Goal: Contribute content

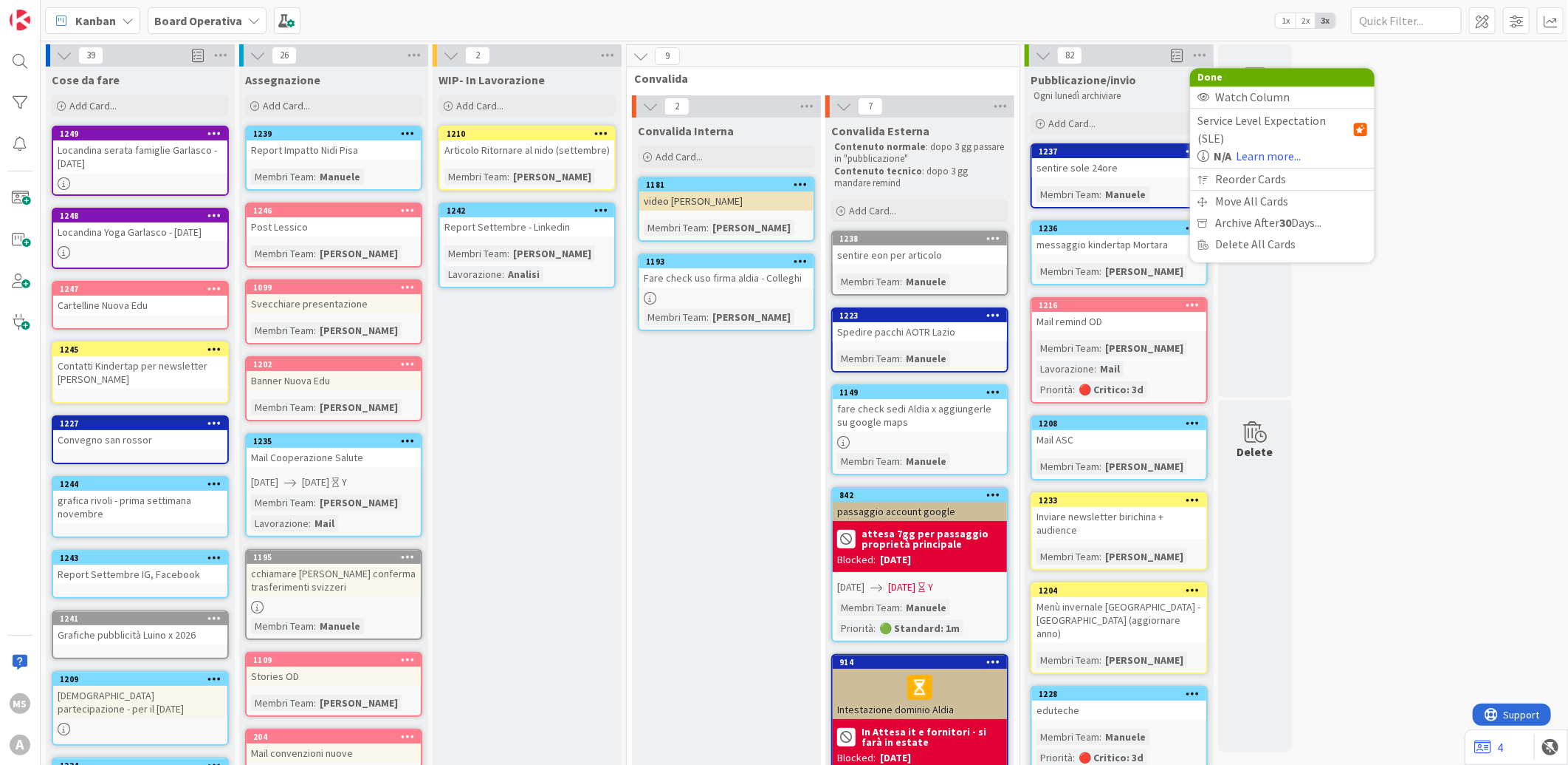
click at [1469, 230] on div "39 Cose da fare Add Card... 1249 Locandina serata famiglie Garlasco - [DATE] Lo…" at bounding box center [804, 590] width 1522 height 1092
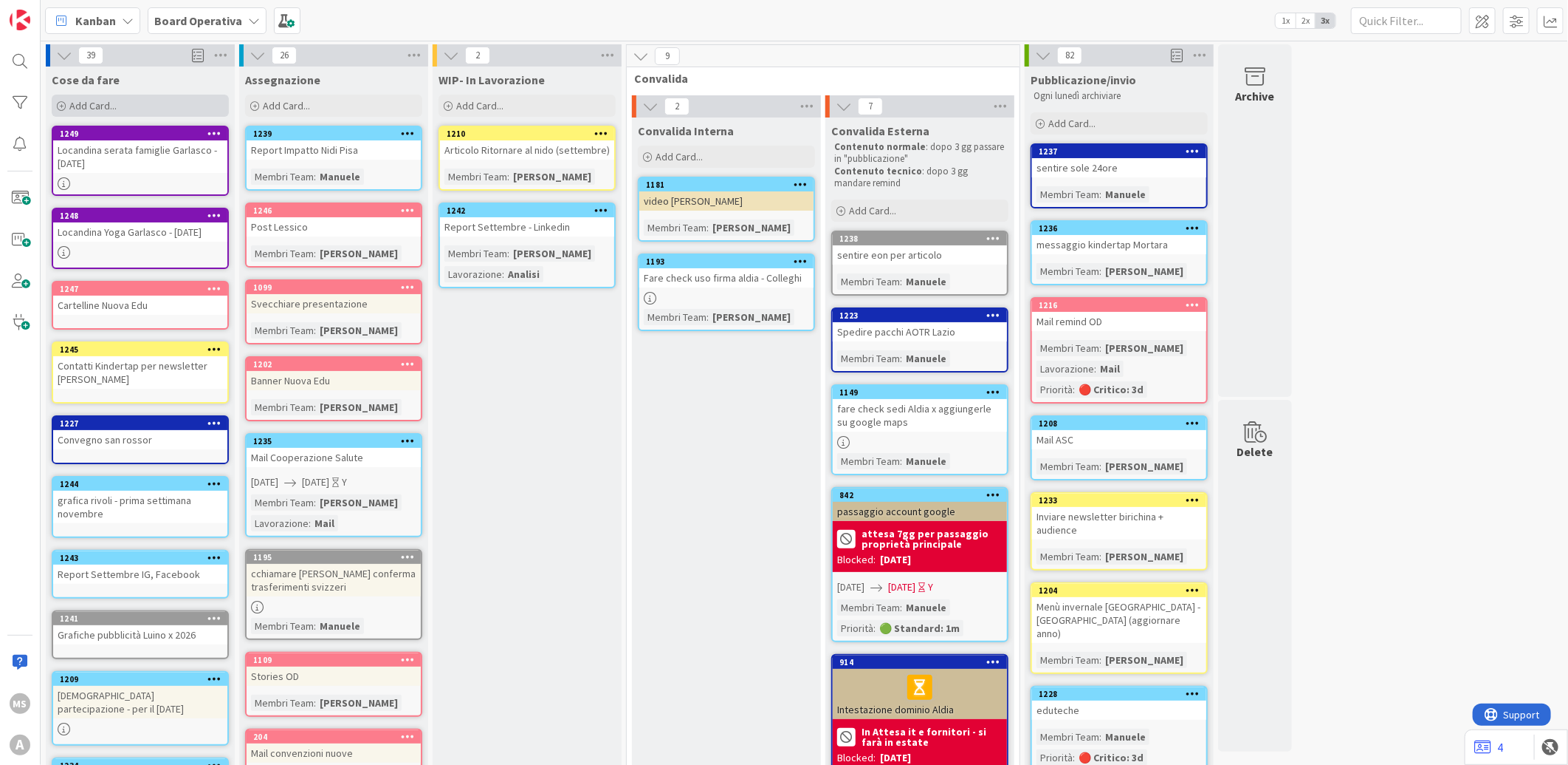
click at [156, 113] on div "Add Card..." at bounding box center [139, 105] width 177 height 22
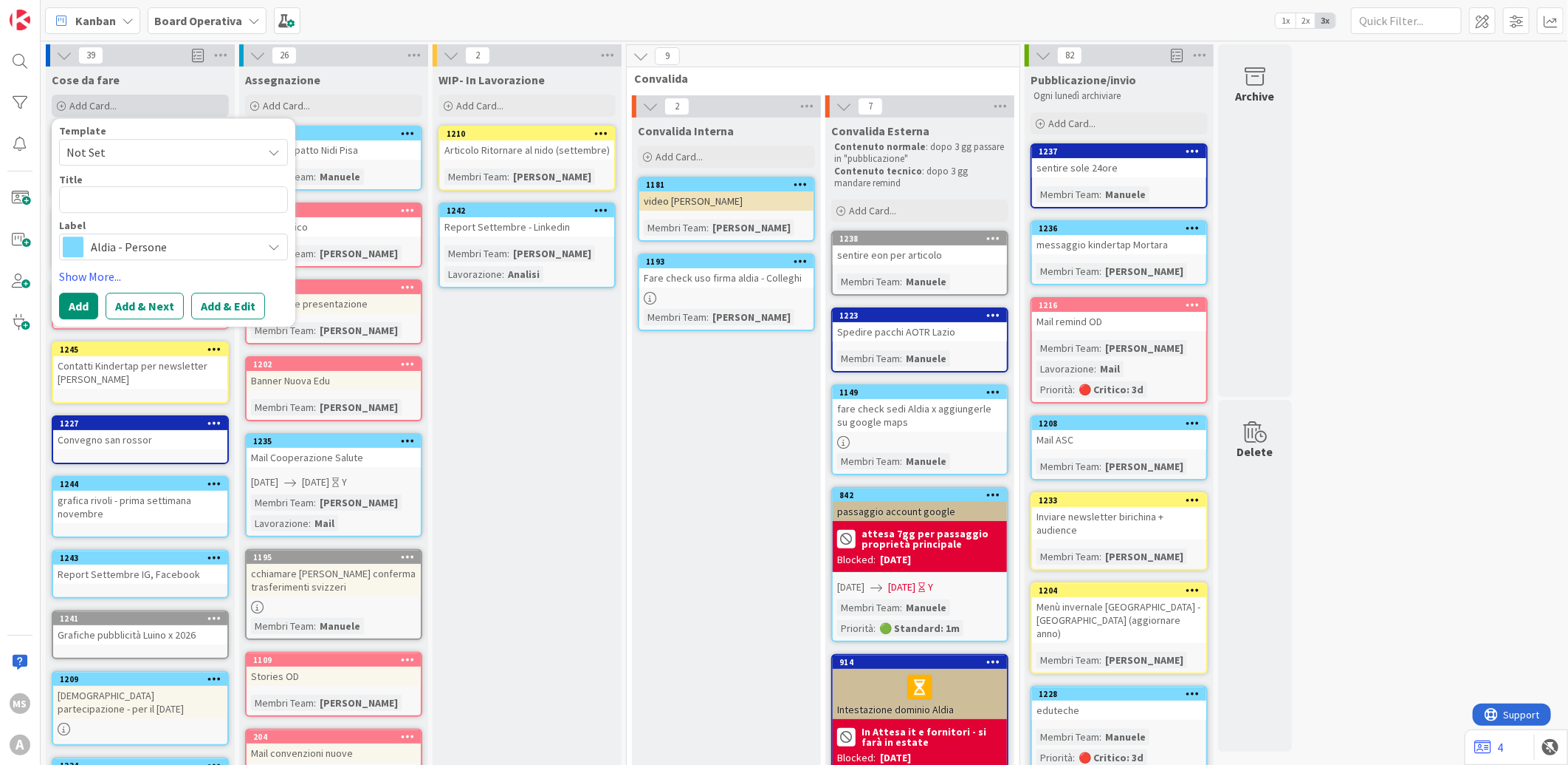
type textarea "x"
type textarea "S"
type textarea "x"
type textarea "Se"
type textarea "x"
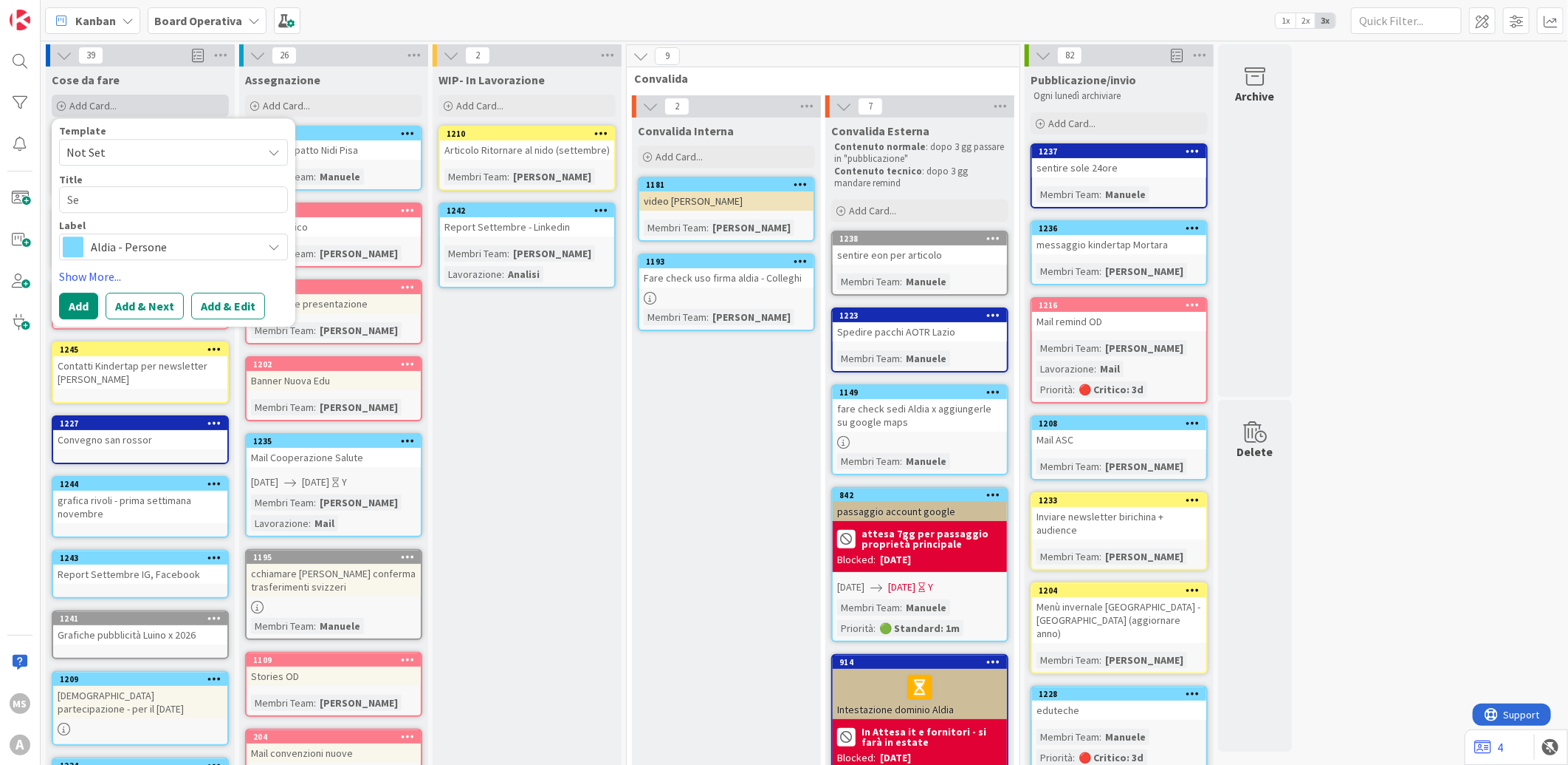
type textarea "Sen"
type textarea "x"
type textarea "Sent"
type textarea "x"
type textarea "Senti"
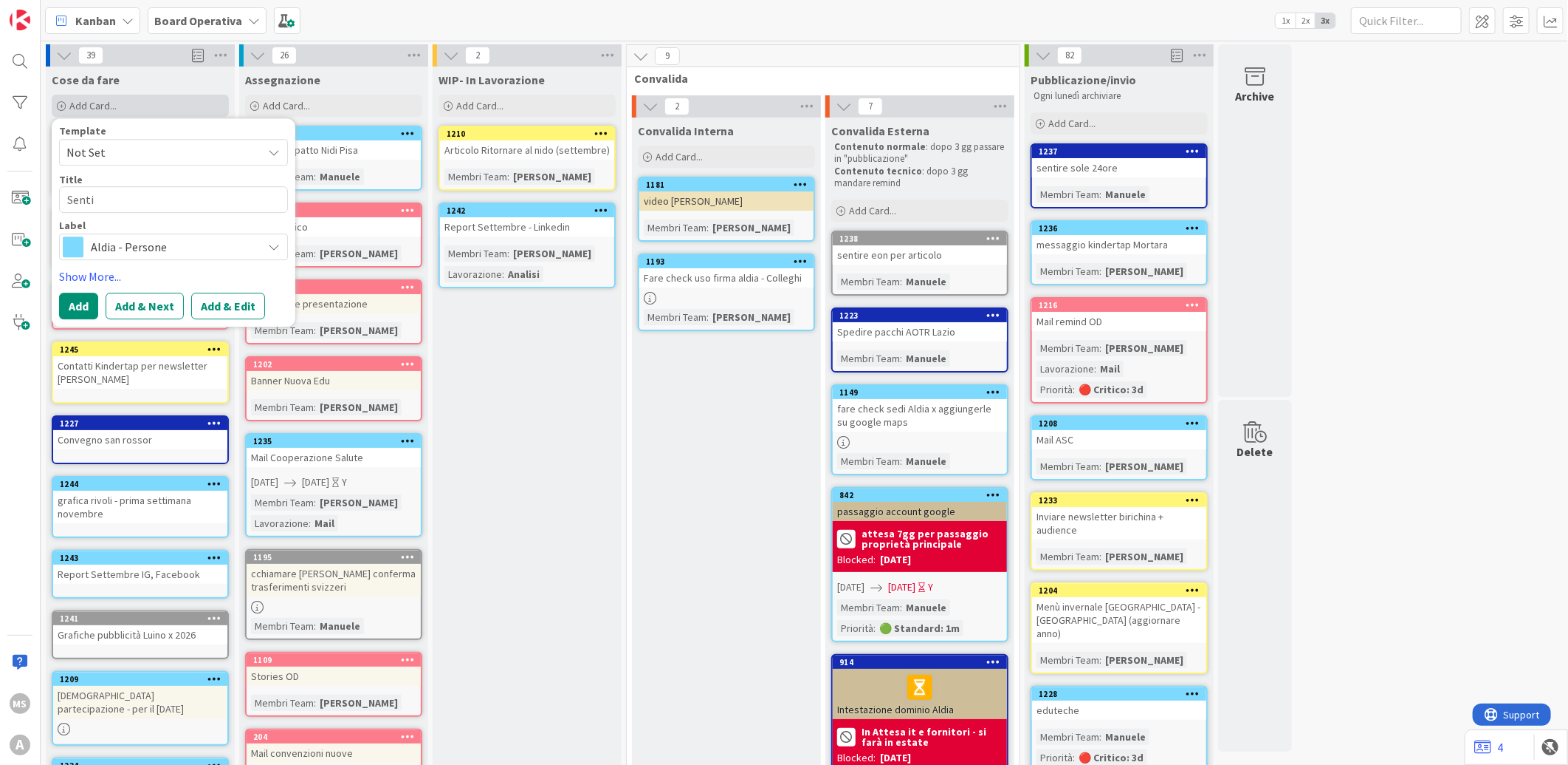
type textarea "x"
type textarea "Sentir"
type textarea "x"
type textarea "Sentire"
type textarea "x"
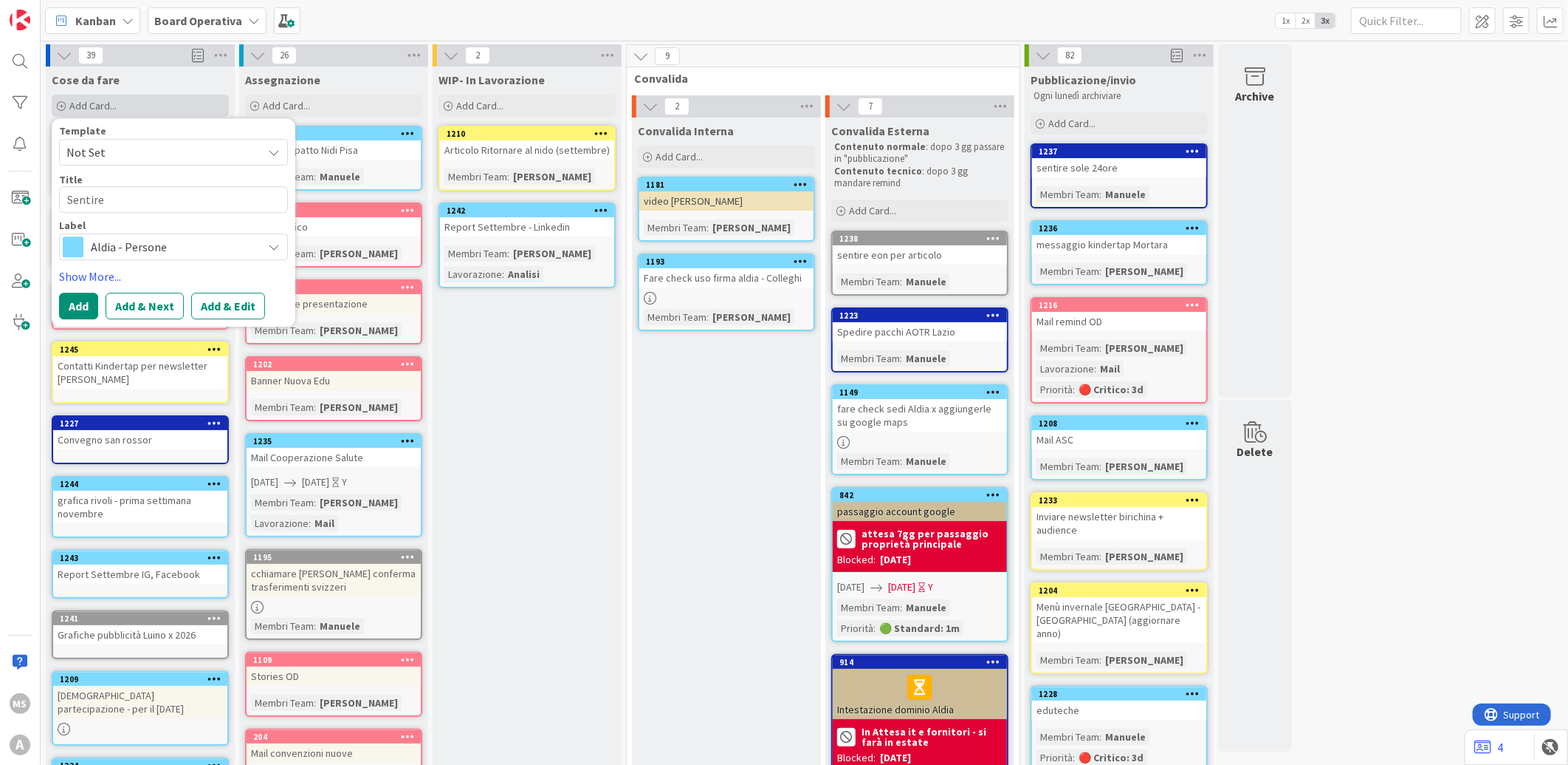
type textarea "Sentire"
type textarea "x"
type textarea "Sentire S"
type textarea "x"
type textarea "Sentire Sc"
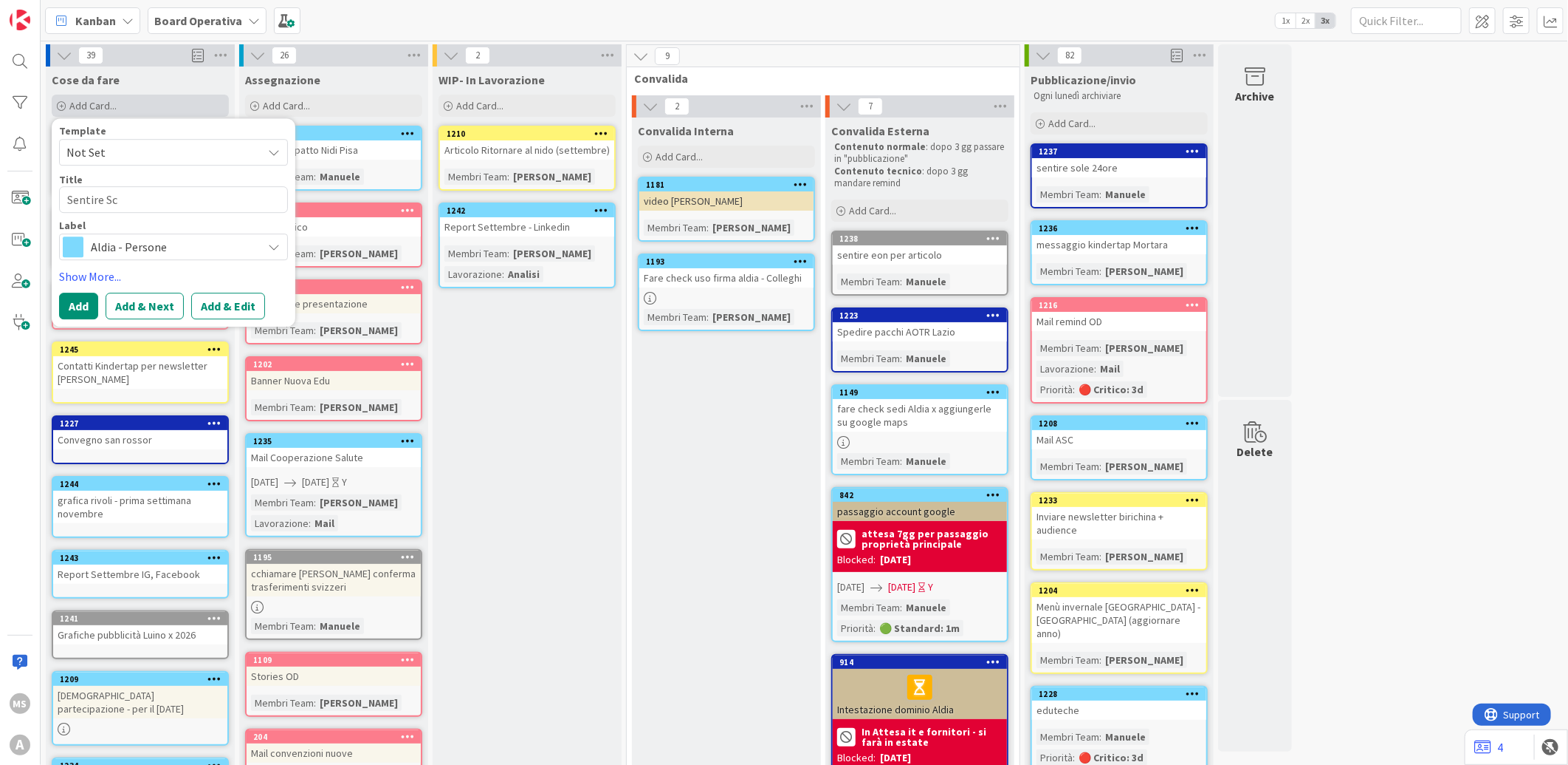
type textarea "x"
type textarea "Sentire Sca"
type textarea "x"
type textarea "Sentire Scab"
type textarea "x"
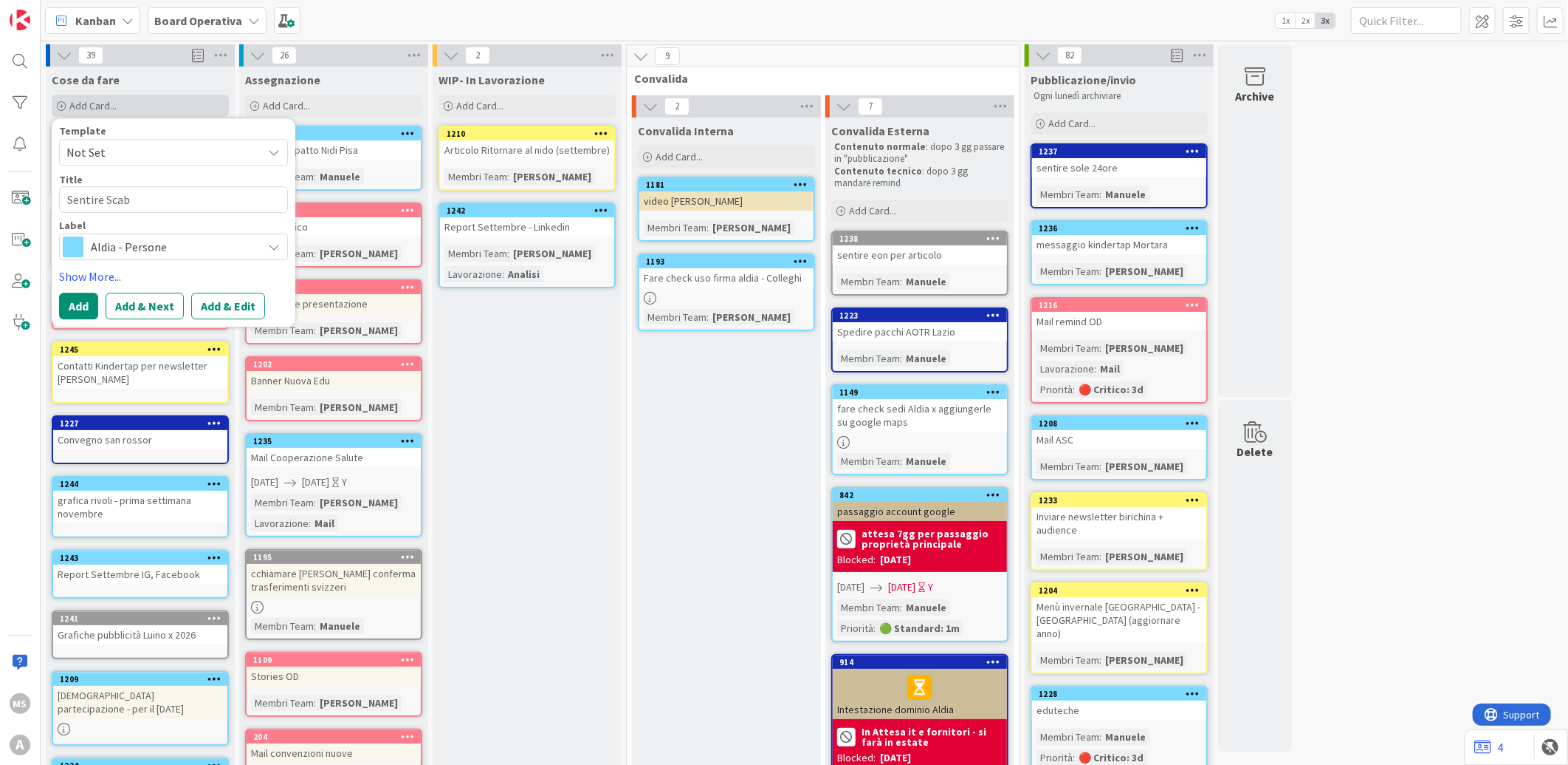
type textarea "Sentire Scabu"
type textarea "x"
type textarea "Sentire Scabur"
type textarea "x"
type textarea "Sentire Scaburr"
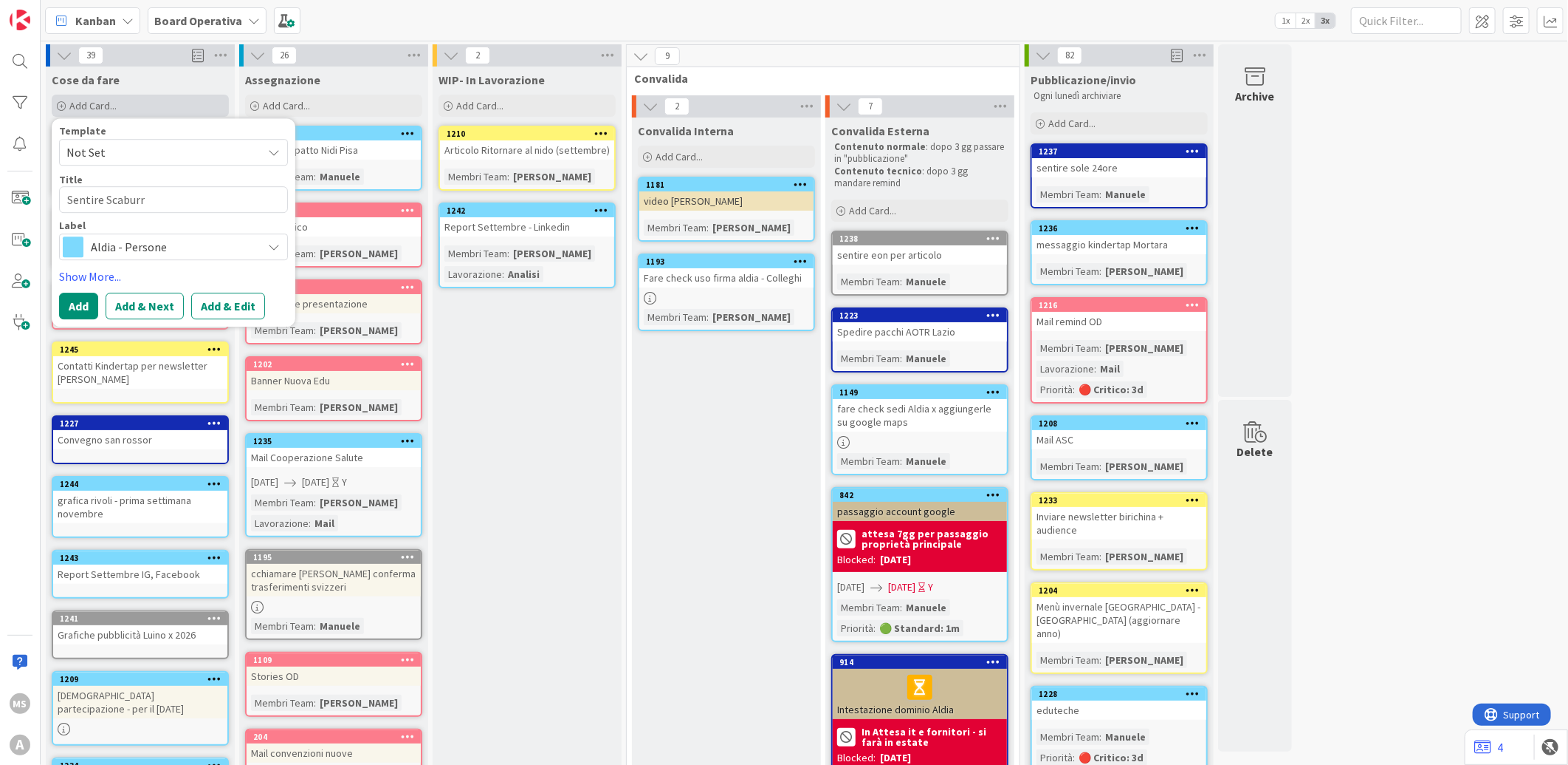
type textarea "x"
type textarea "Sentire Scaburri"
type textarea "x"
type textarea "Sentire Scaburri"
type textarea "x"
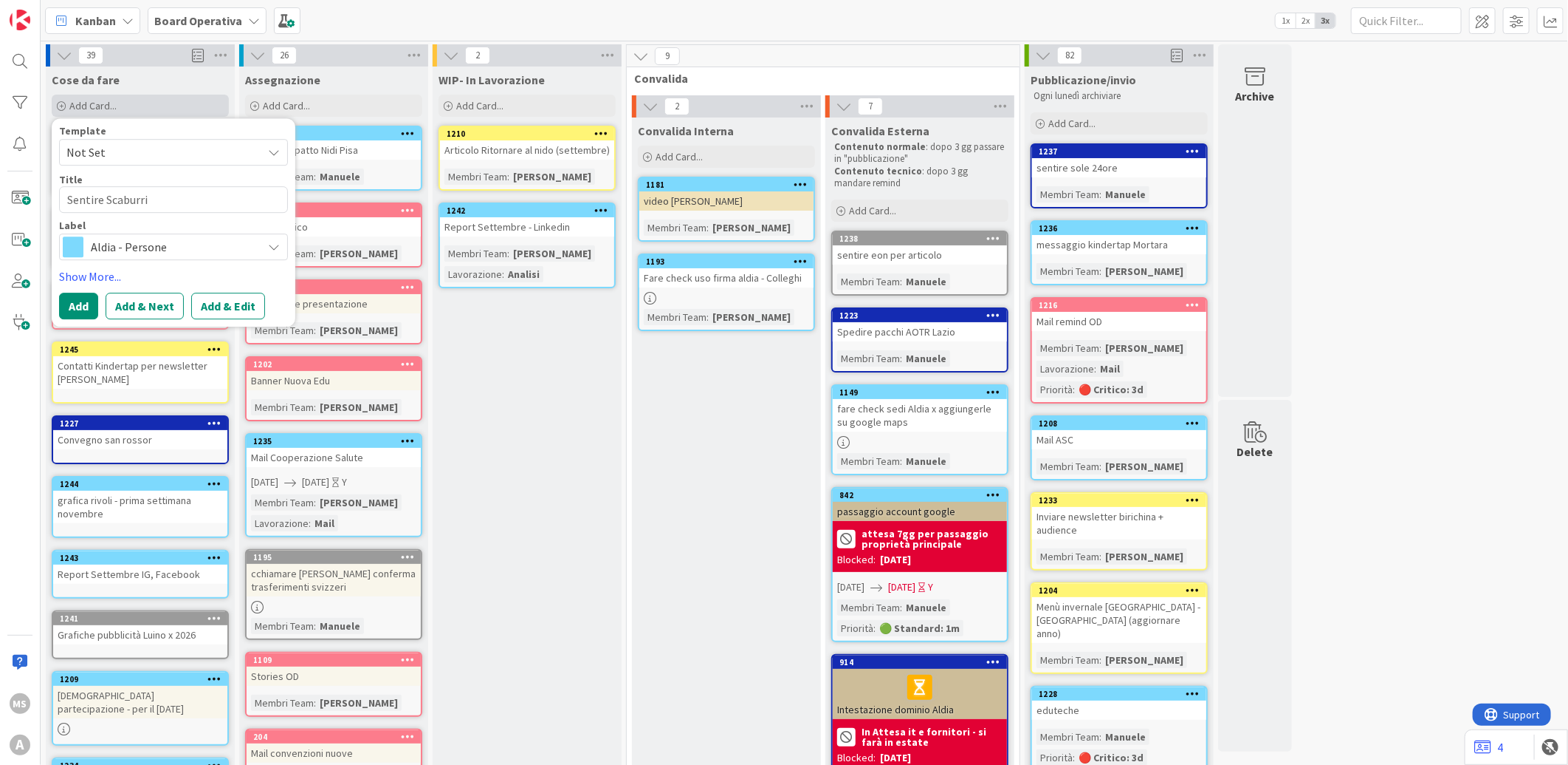
type textarea "Sentire Scaburri p"
type textarea "x"
type textarea "Sentire Scaburri pe"
type textarea "x"
type textarea "Sentire Scaburri per"
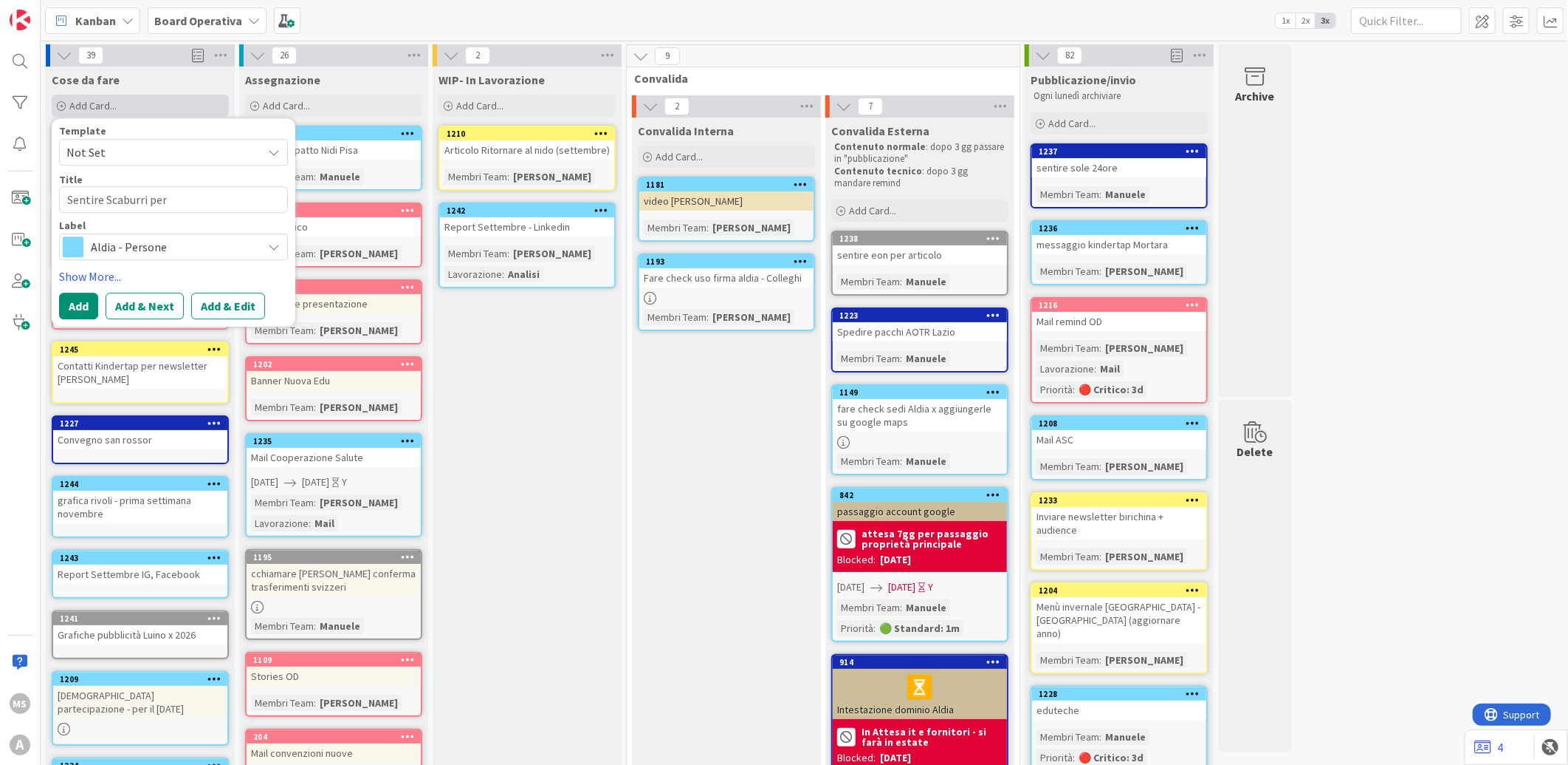
type textarea "x"
type textarea "Sentire Scaburri per"
type textarea "x"
type textarea "Sentire Scaburri per a"
type textarea "x"
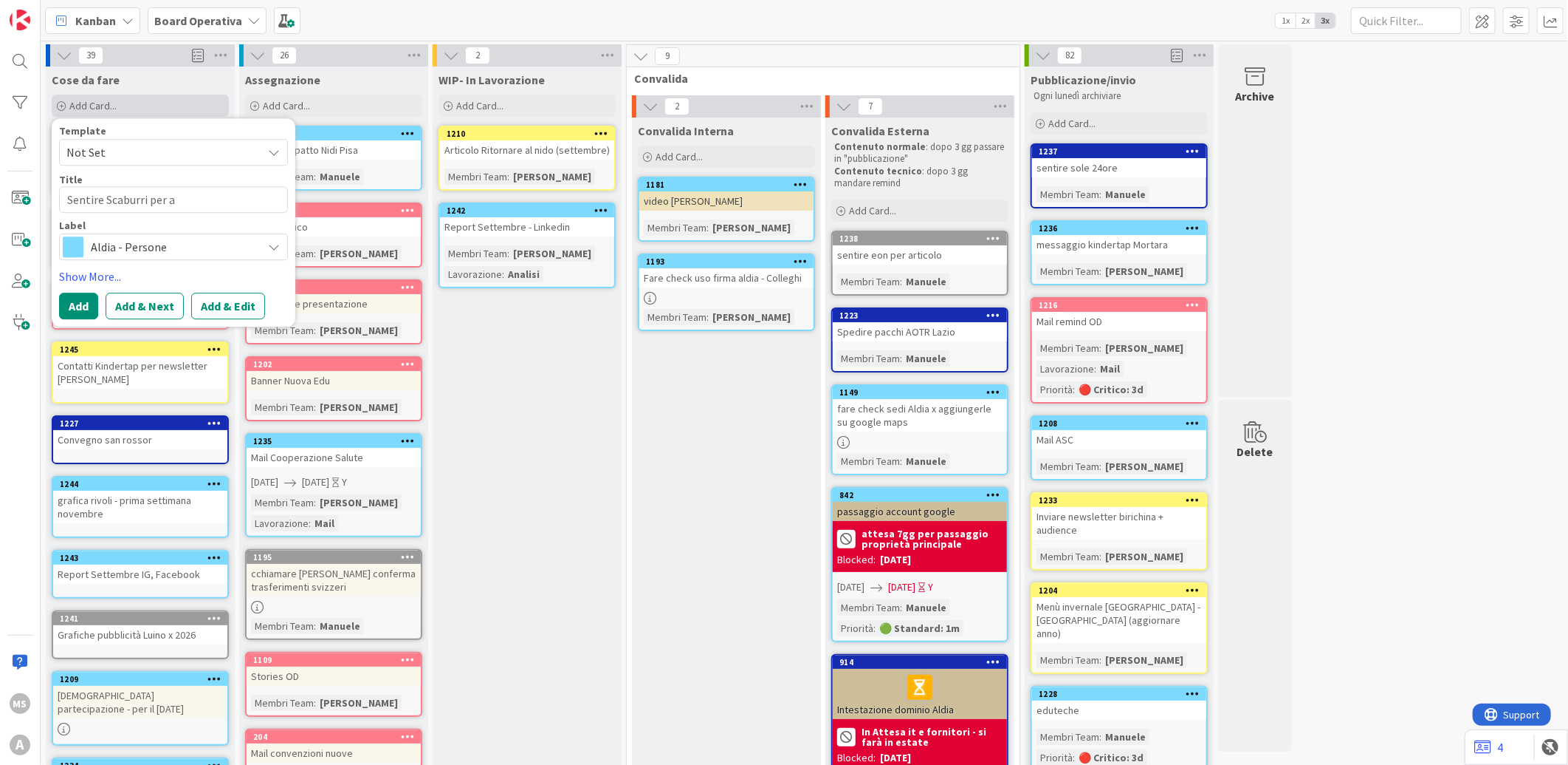
type textarea "Sentire Scaburri per ag"
type textarea "x"
type textarea "Sentire Scaburri per agg"
type textarea "x"
type textarea "Sentire Scaburri per aggi"
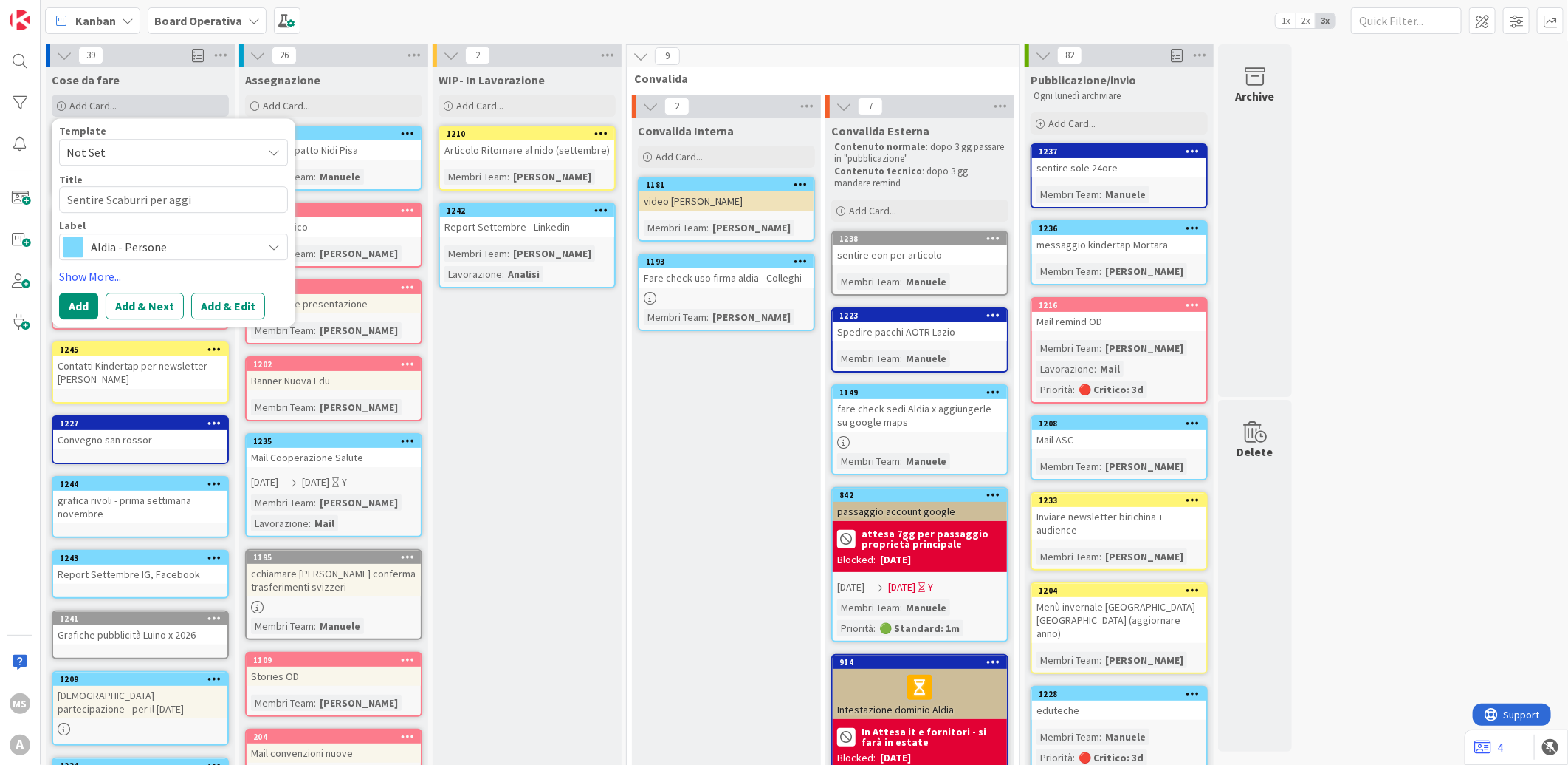
type textarea "x"
type textarea "Sentire Scaburri per aggio"
type textarea "x"
type textarea "Sentire Scaburri per aggior"
type textarea "x"
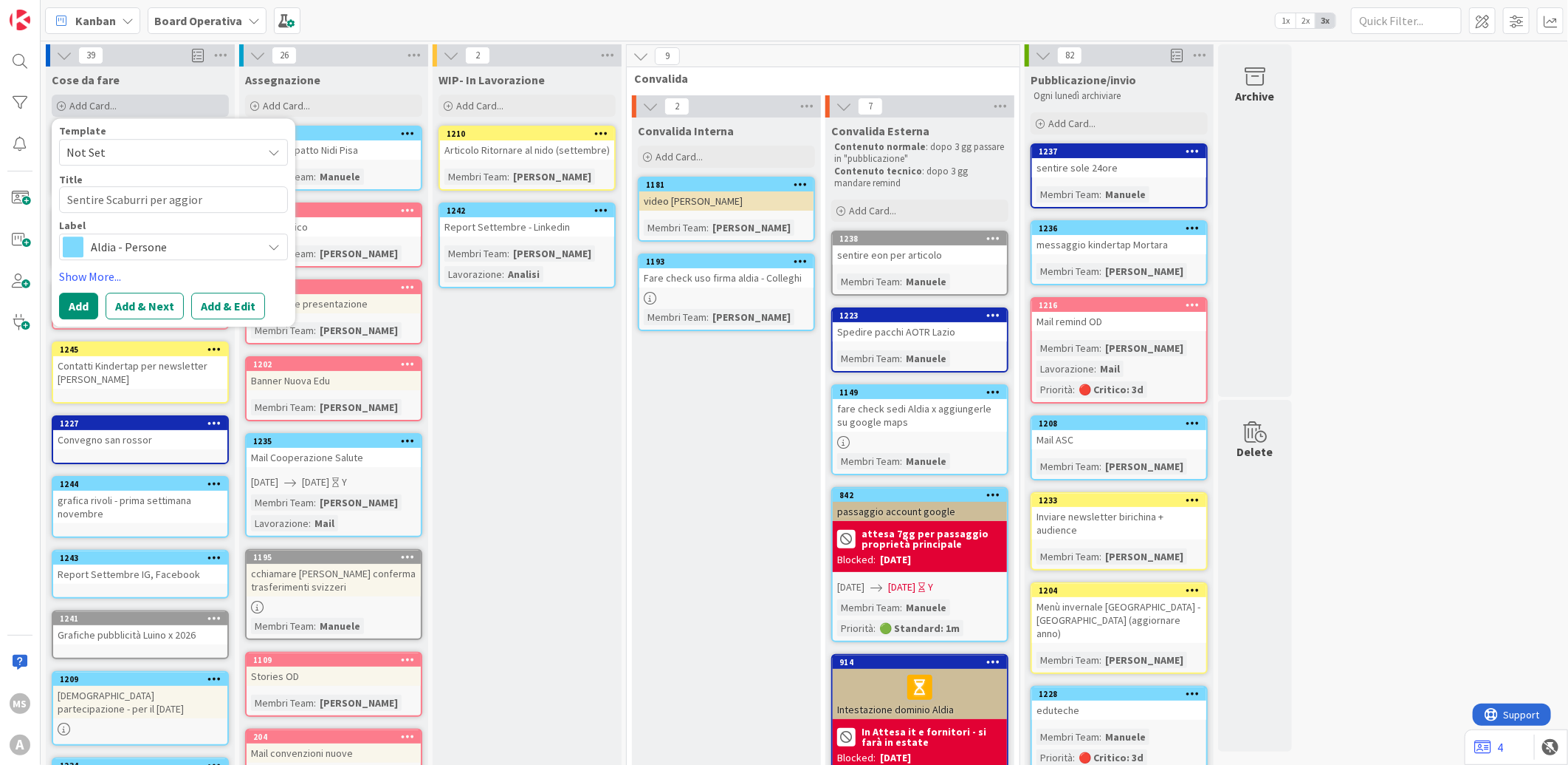
type textarea "Sentire Scaburri per aggiorn"
type textarea "x"
type textarea "Sentire Scaburri per aggiorna"
type textarea "x"
type textarea "Sentire Scaburri per aggiornam"
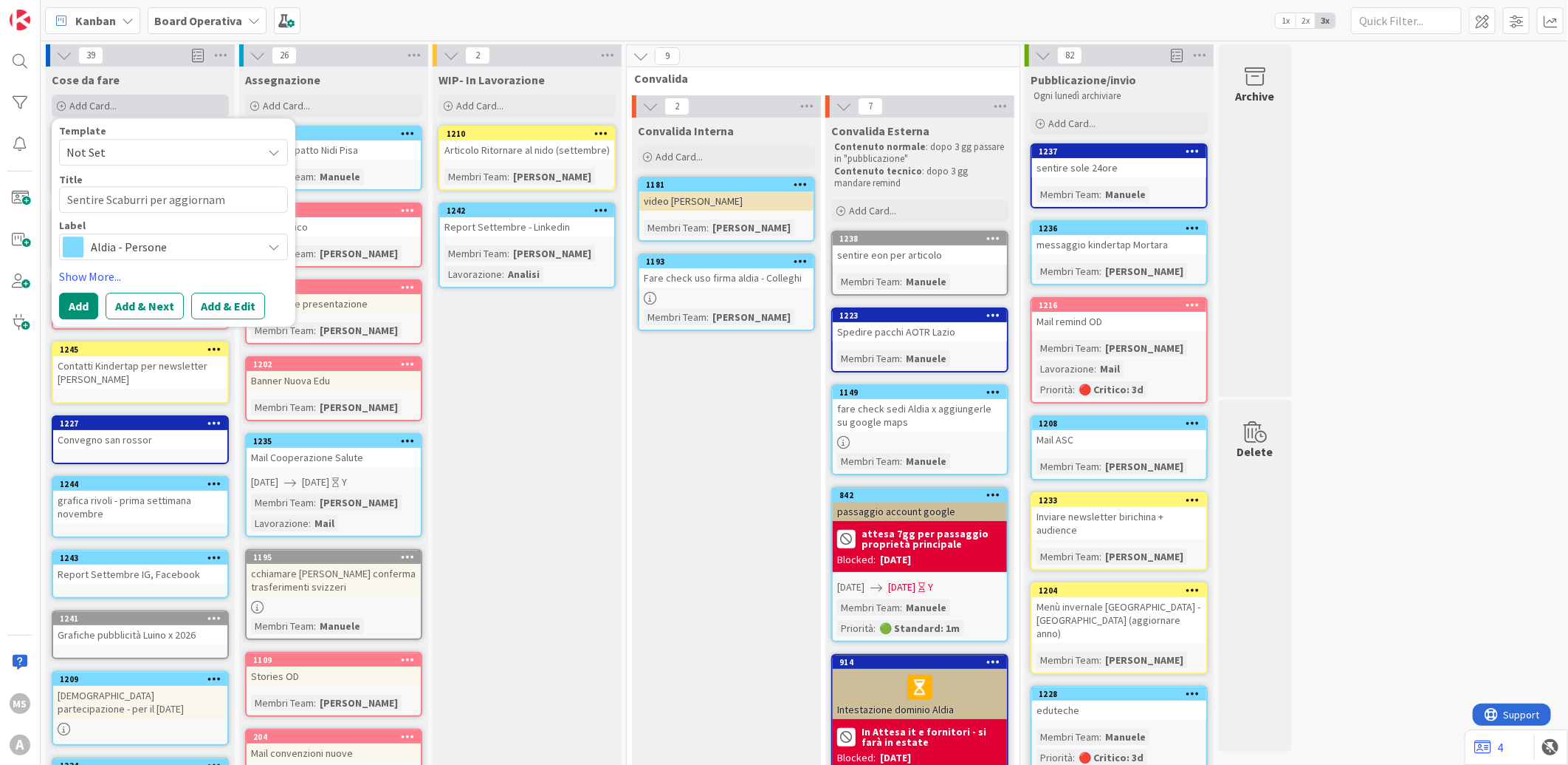
type textarea "x"
type textarea "Sentire Scaburri per aggiorname"
type textarea "x"
type textarea "Sentire Scaburri per aggiornamen"
type textarea "x"
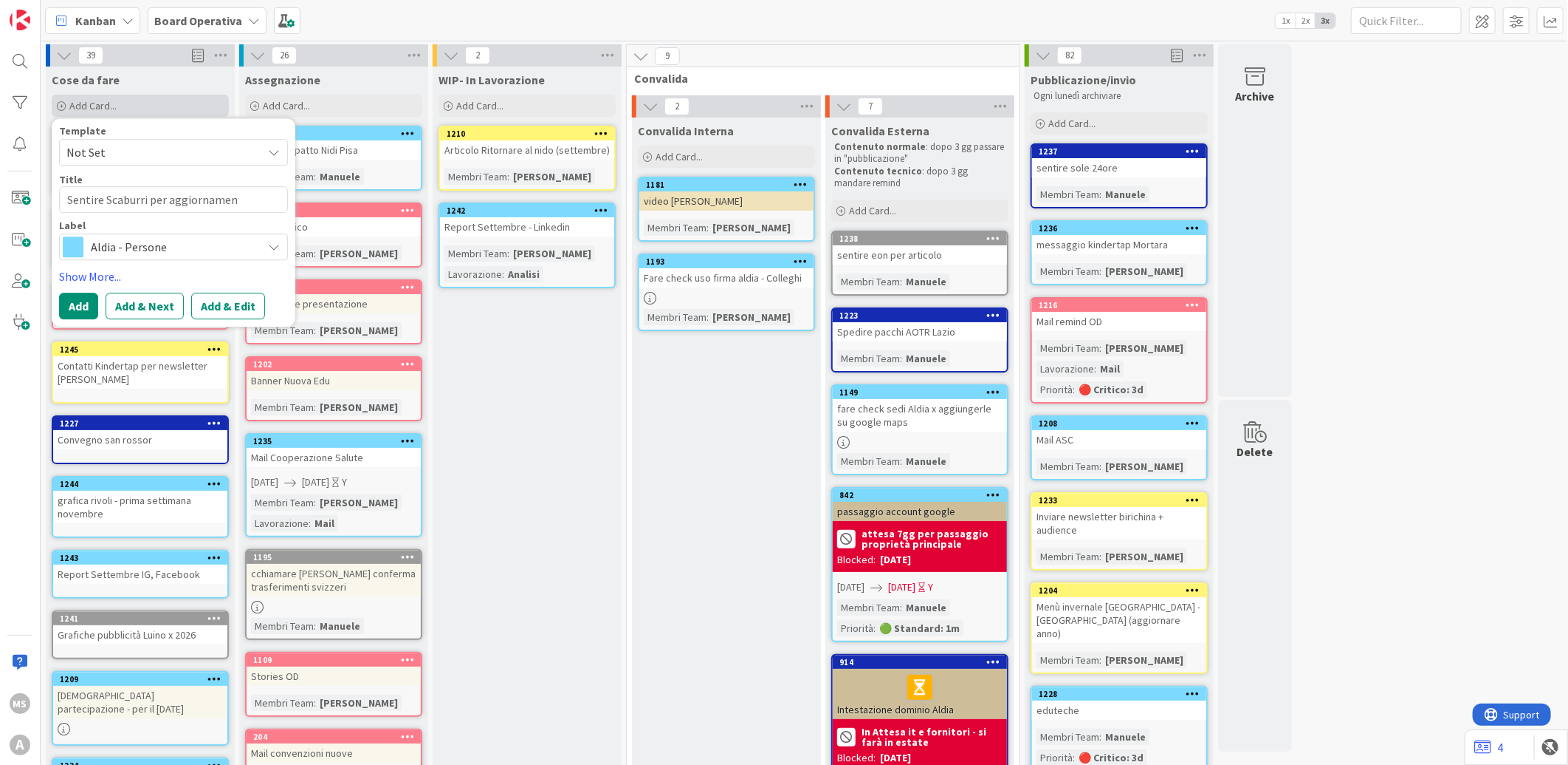
type textarea "Sentire Scaburri per aggiornament"
type textarea "x"
type textarea "Sentire Scaburri per aggiornamento"
type textarea "x"
type textarea "Sentire Scaburri per aggiornamento"
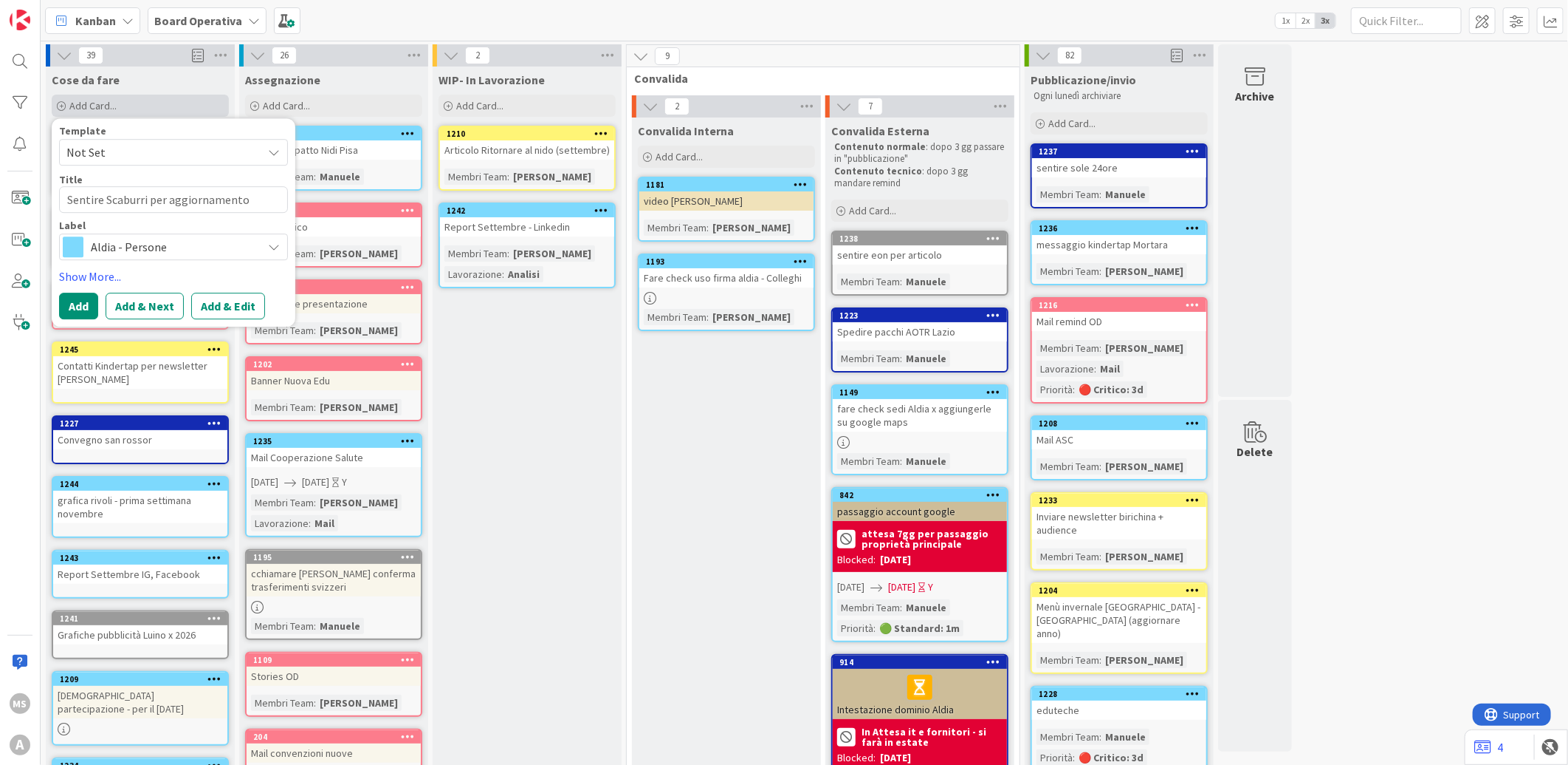
type textarea "x"
type textarea "Sentire Scaburri per aggiornamento i"
type textarea "x"
type textarea "Sentire Scaburri per aggiornamento in"
type textarea "x"
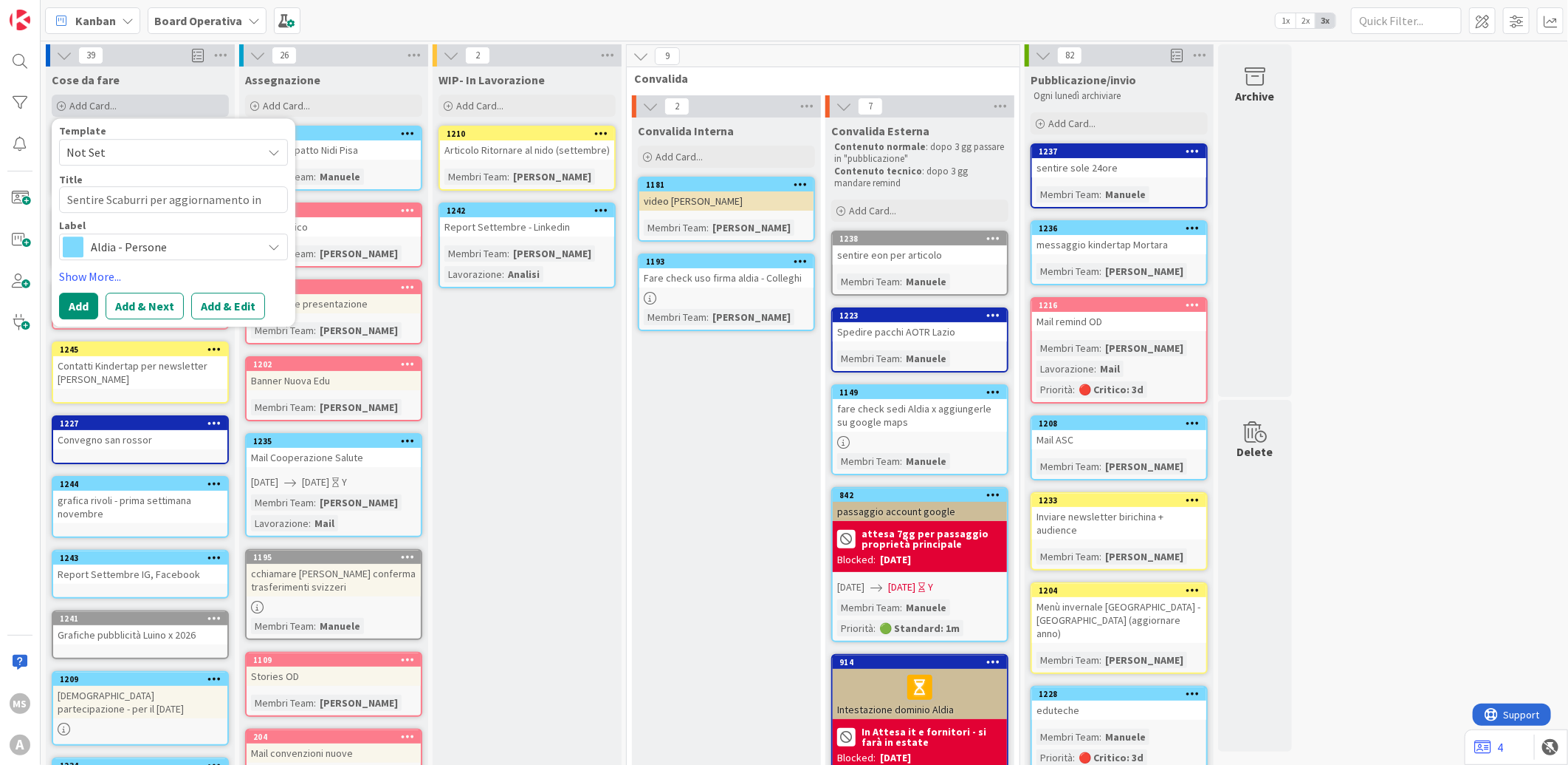
type textarea "Sentire Scaburri per aggiornamento inf"
type textarea "x"
type textarea "Sentire Scaburri per aggiornamento info"
type textarea "x"
type textarea "Sentire Scaburri per aggiornamento infor"
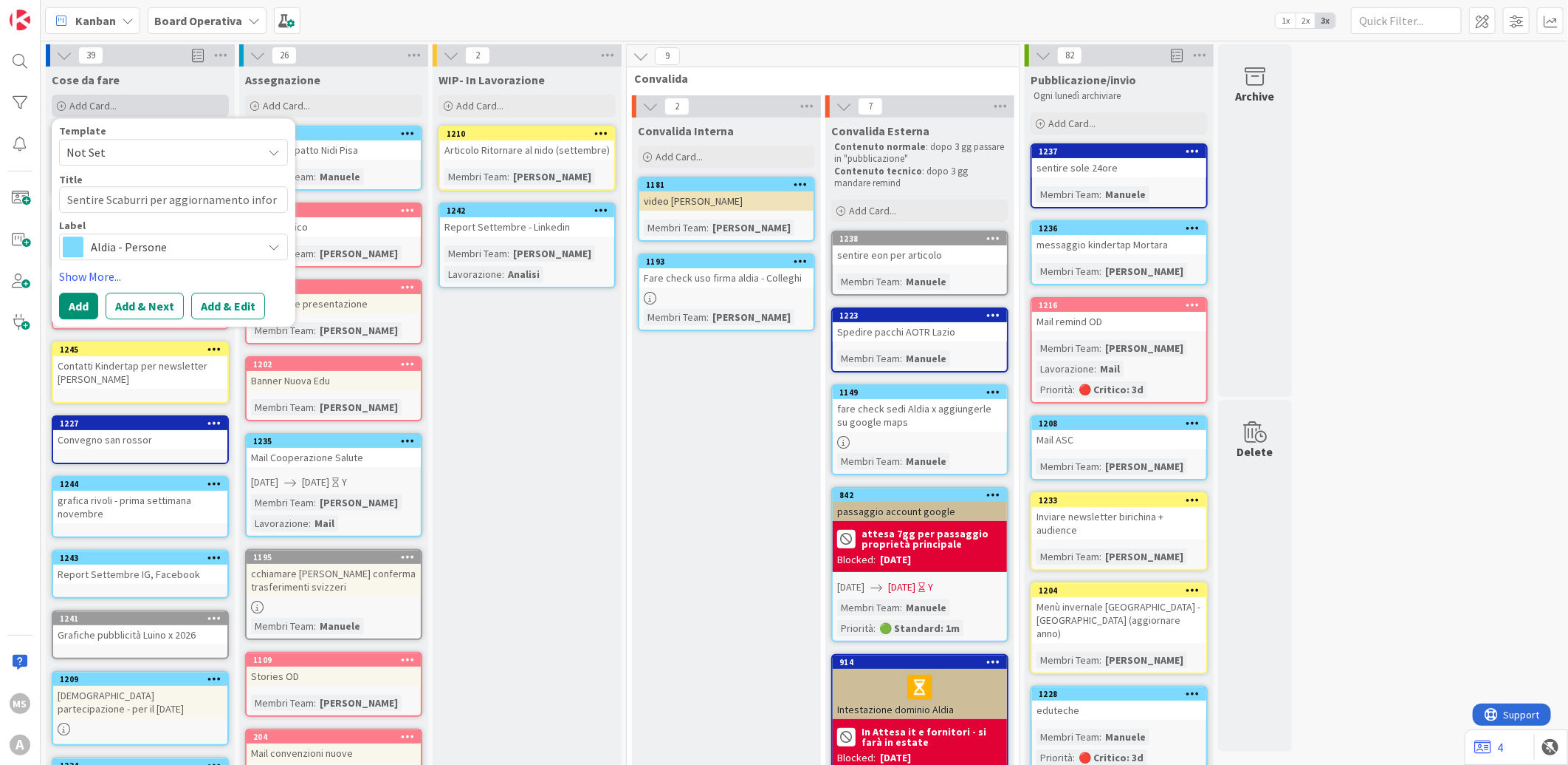
type textarea "x"
type textarea "Sentire Scaburri per aggiornamento inform"
type textarea "x"
type textarea "Sentire Scaburri per aggiornamento informa"
type textarea "x"
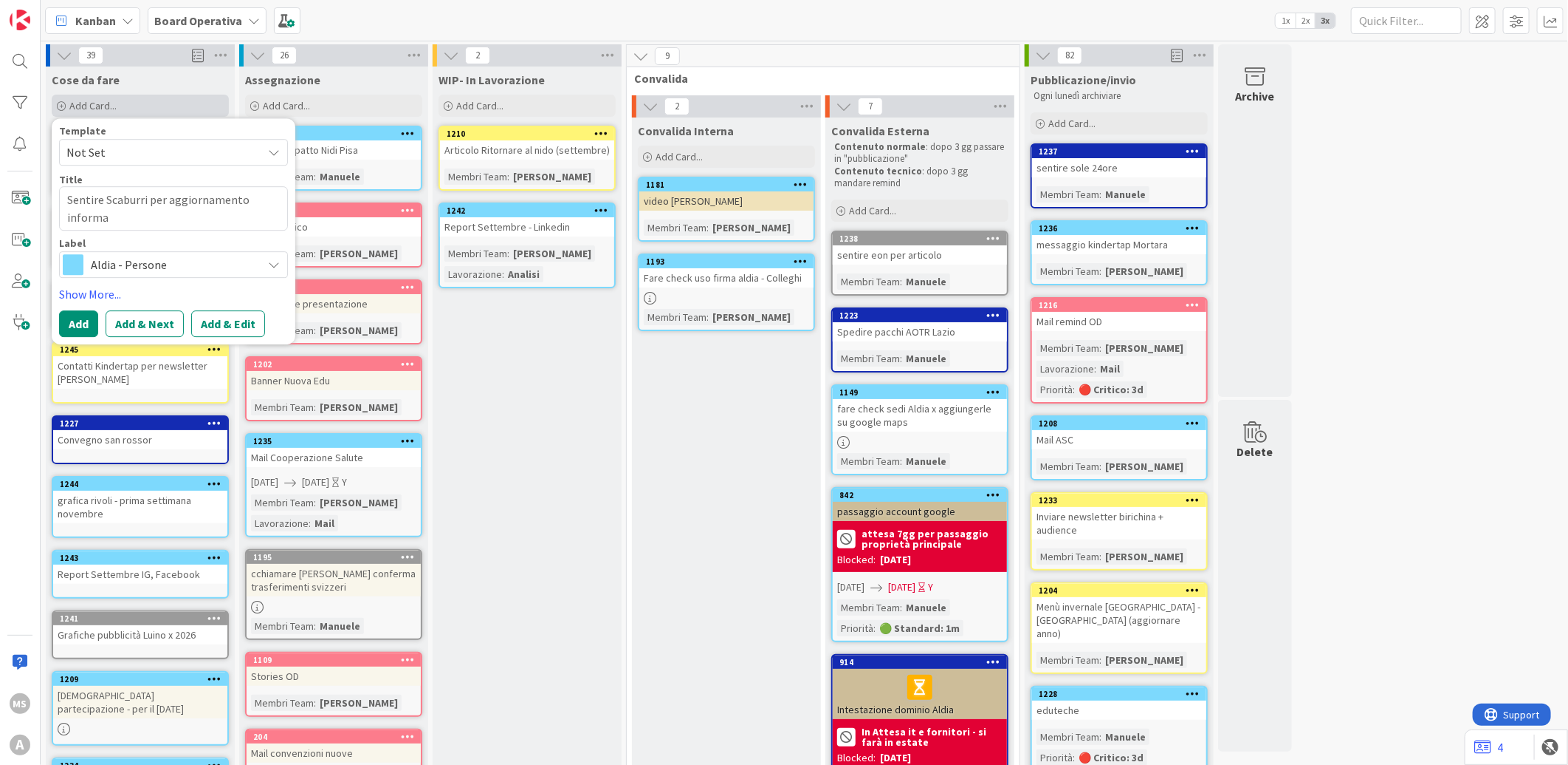
type textarea "Sentire Scaburri per aggiornamento informat"
type textarea "x"
type textarea "Sentire Scaburri per aggiornamento informati"
type textarea "x"
type textarea "Sentire Scaburri per aggiornamento informatia"
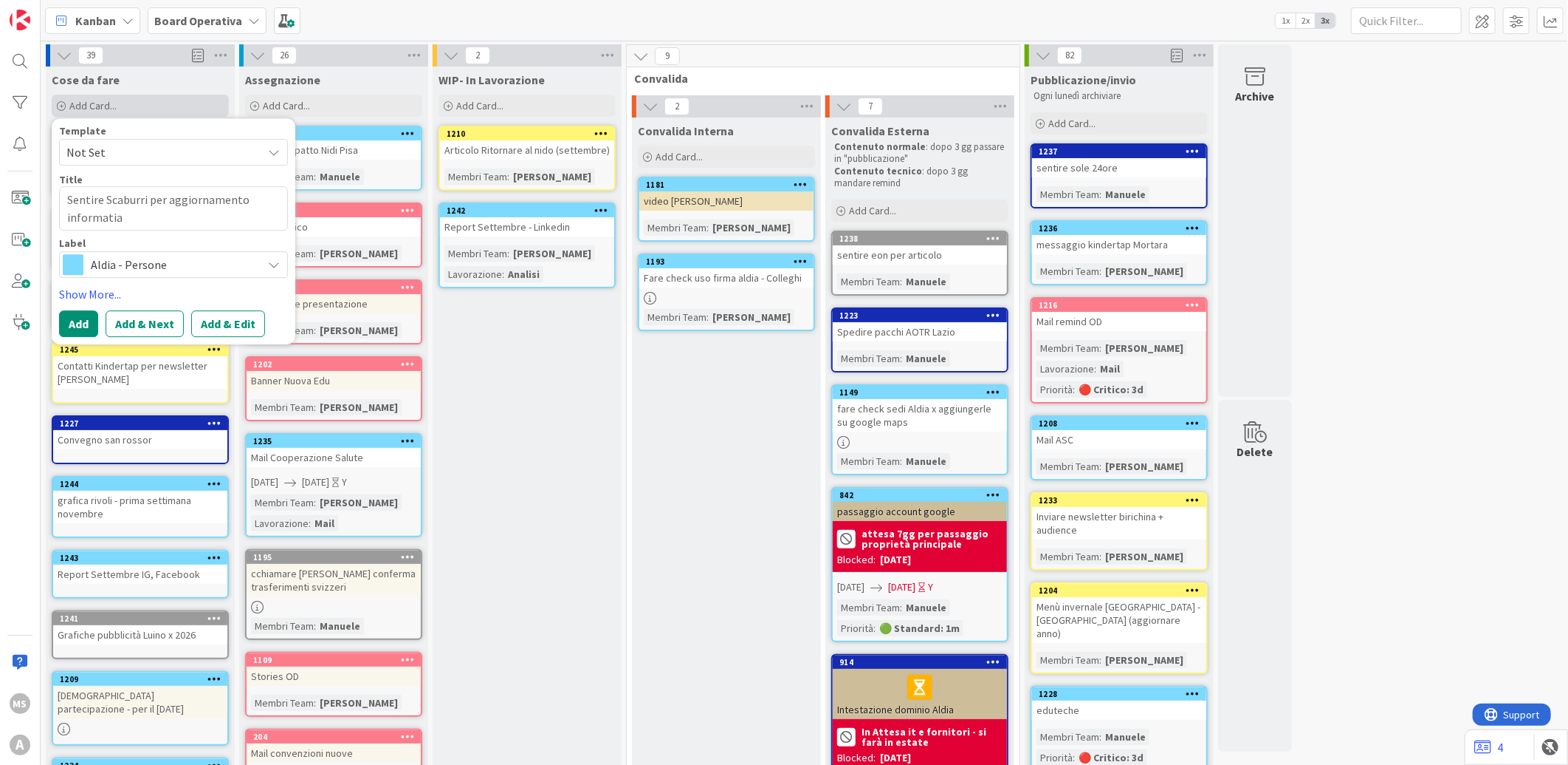
type textarea "x"
type textarea "Sentire Scaburri per aggiornamento informati"
type textarea "x"
type textarea "Sentire Scaburri per aggiornamento informat"
type textarea "x"
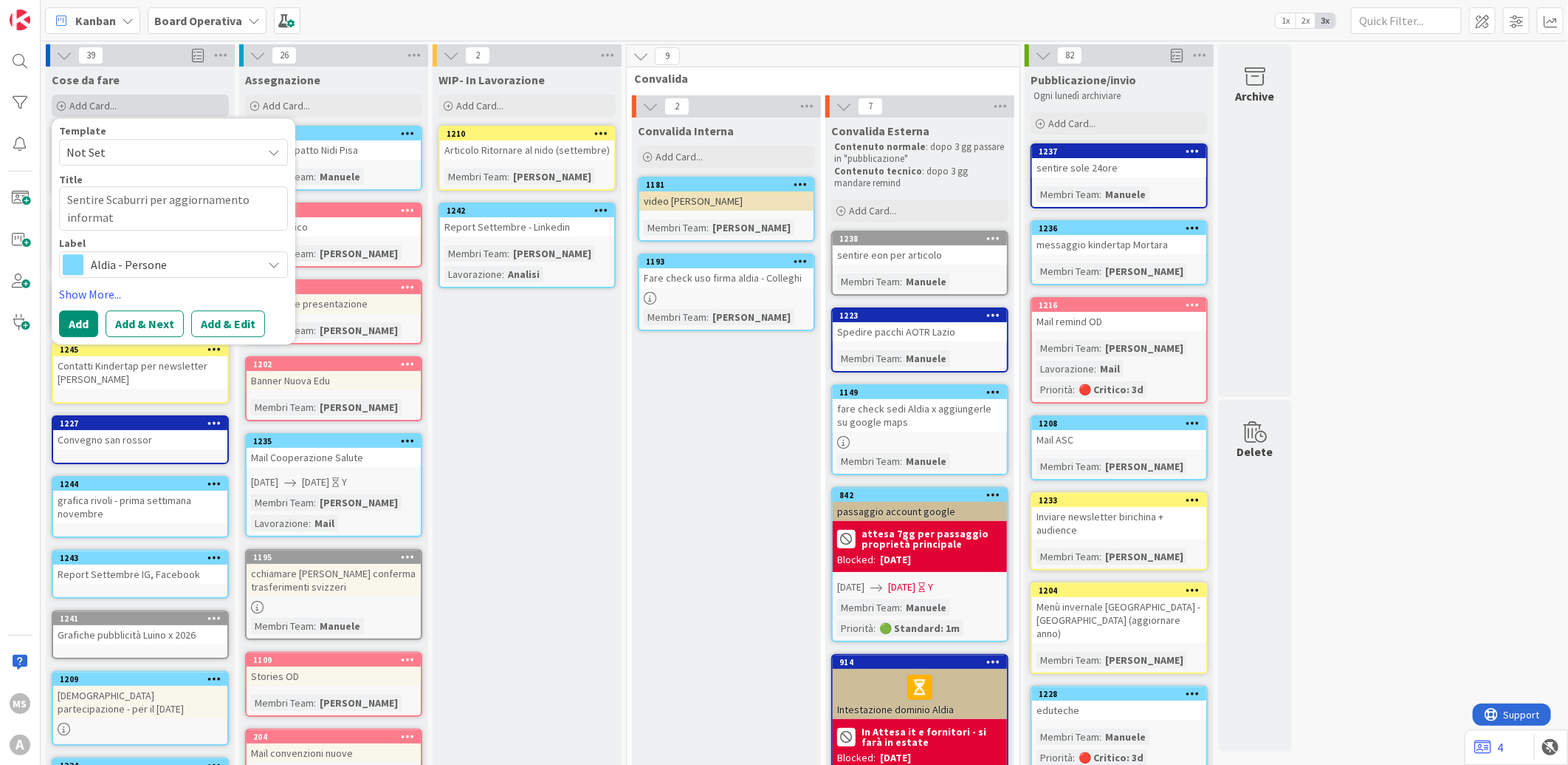
type textarea "Sentire Scaburri per aggiornamento informatv"
type textarea "x"
type textarea "Sentire Scaburri per aggiornamento informatva"
type textarea "x"
type textarea "Sentire Scaburri per aggiornamento informatva"
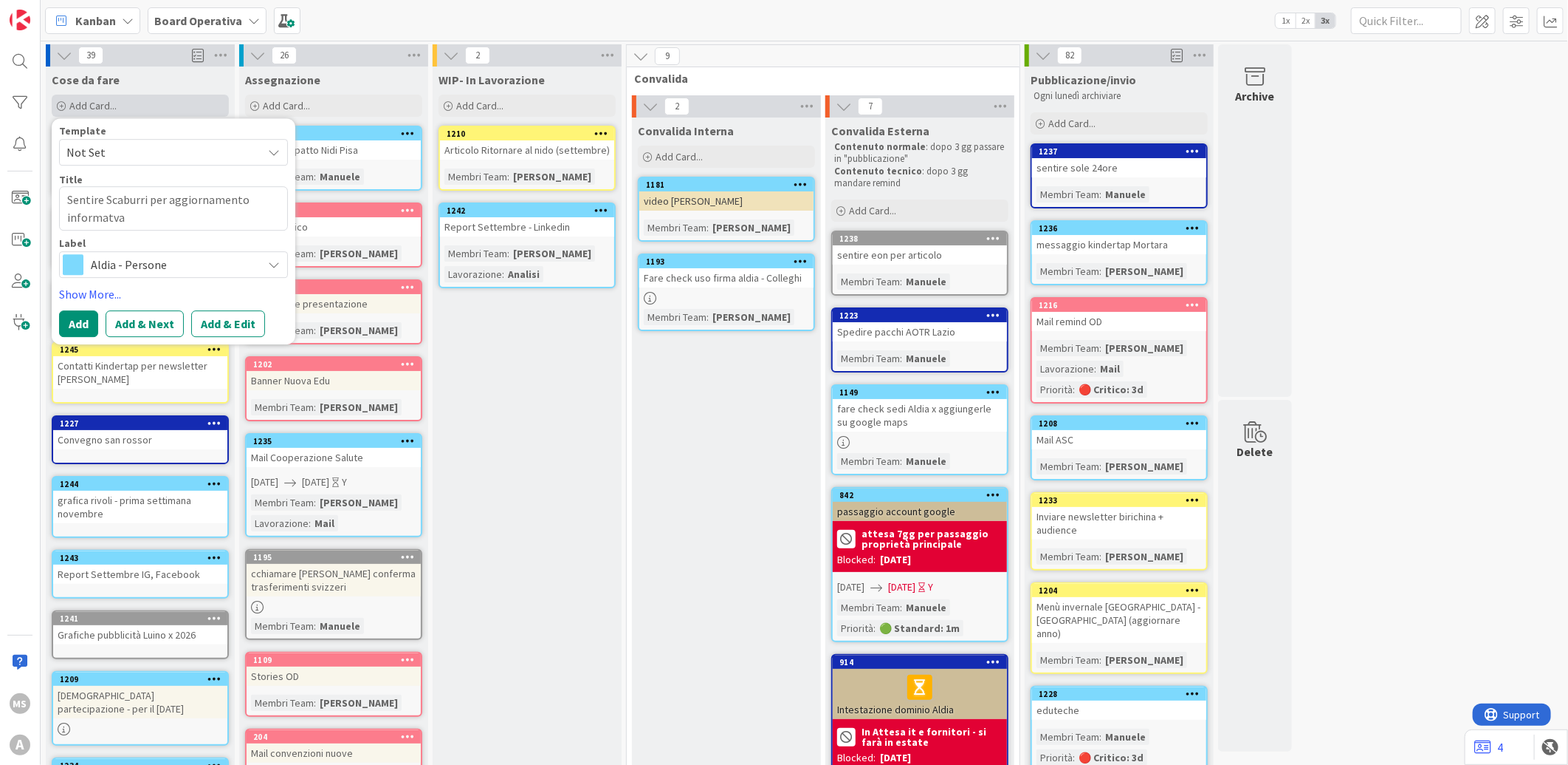
type textarea "x"
type textarea "Sentire Scaburri per aggiornamento informatva c"
type textarea "x"
type textarea "Sentire Scaburri per aggiornamento informatva co"
type textarea "x"
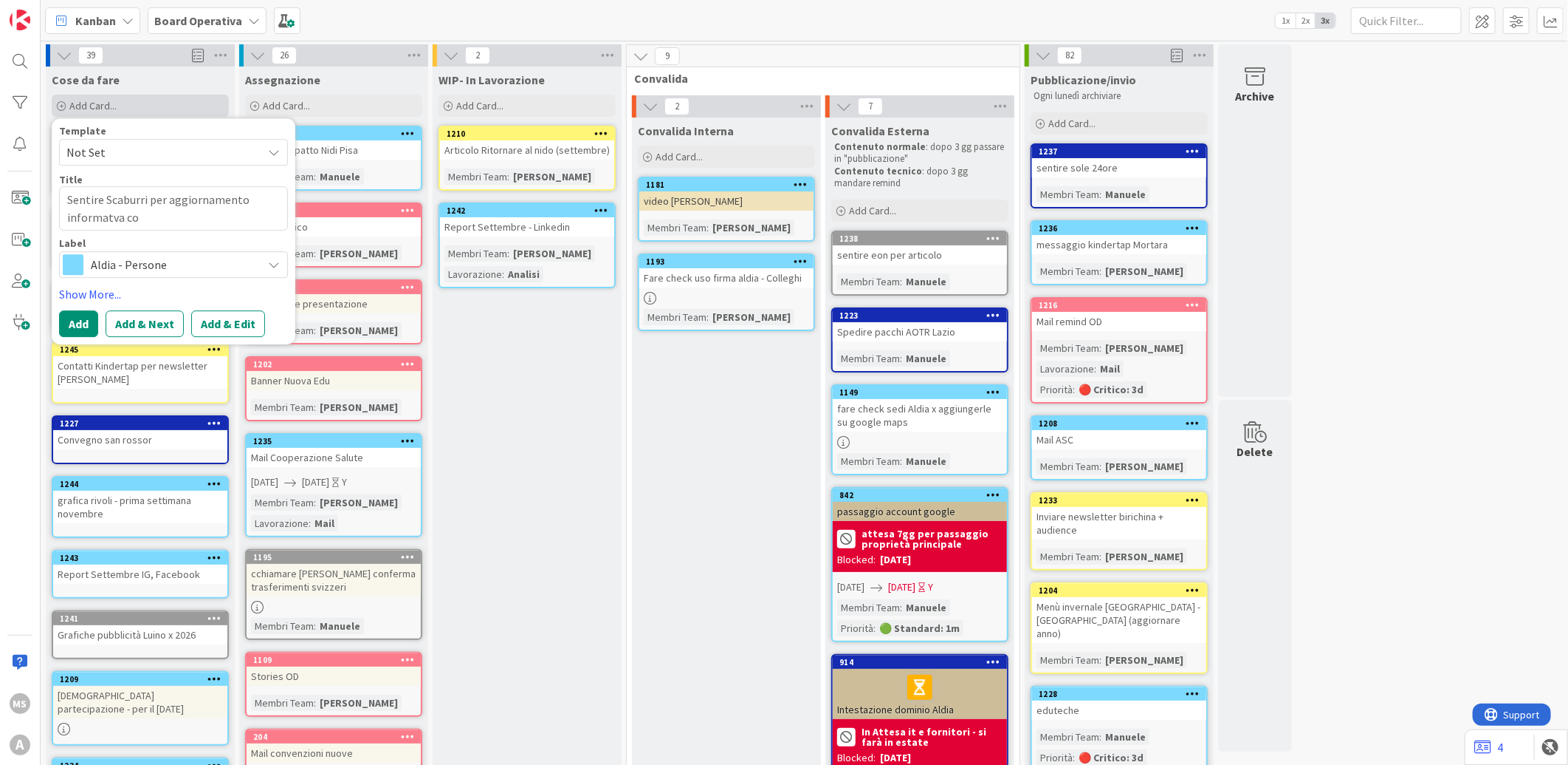
type textarea "Sentire Scaburri per aggiornamento informatva con"
type textarea "x"
type textarea "Sentire Scaburri per aggiornamento informatva co"
type textarea "x"
type textarea "Sentire Scaburri per aggiornamento informatva c"
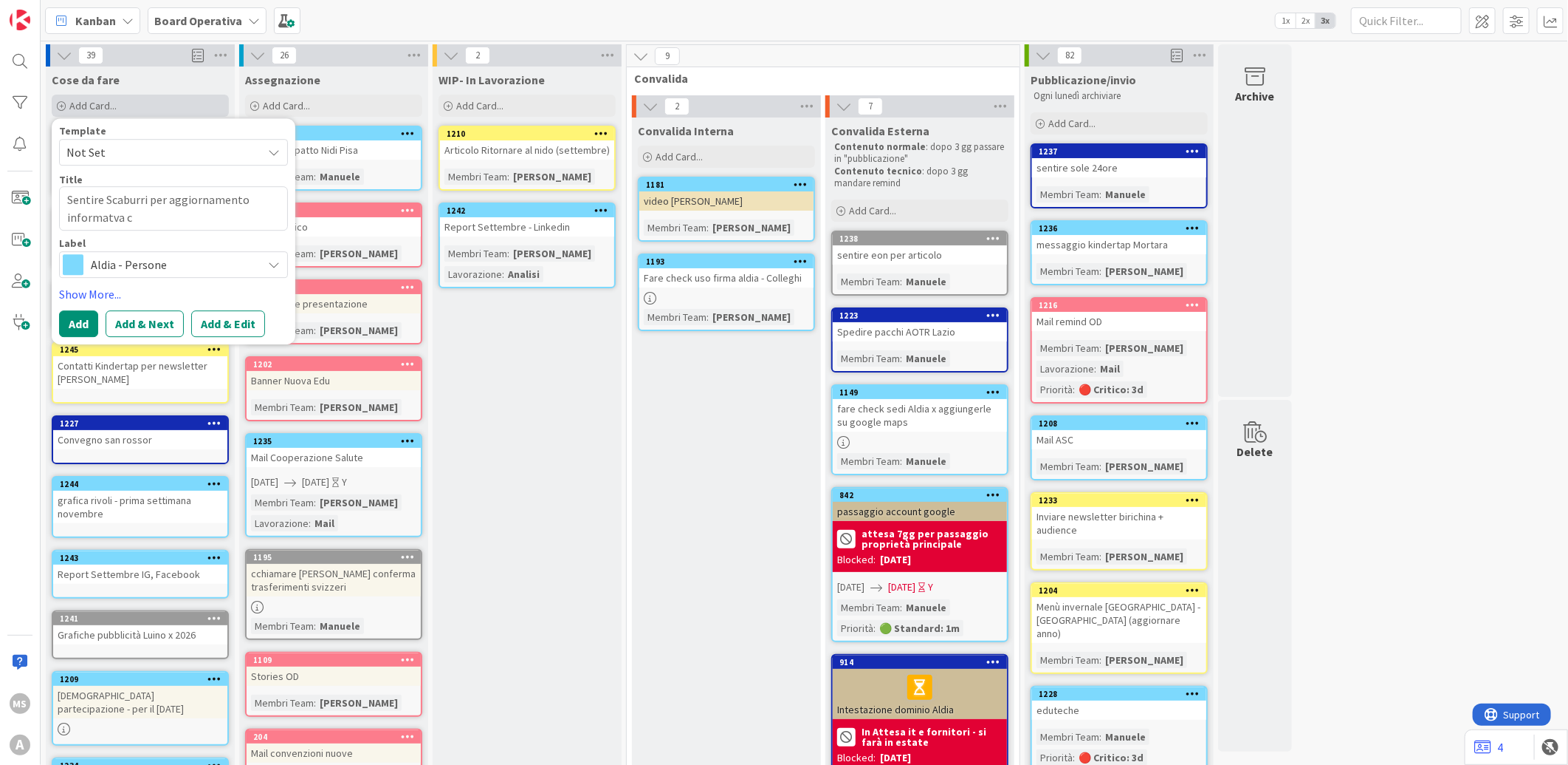
type textarea "x"
type textarea "Sentire Scaburri per aggiornamento informatva co"
type textarea "x"
type textarea "Sentire Scaburri per aggiornamento informatva con"
type textarea "x"
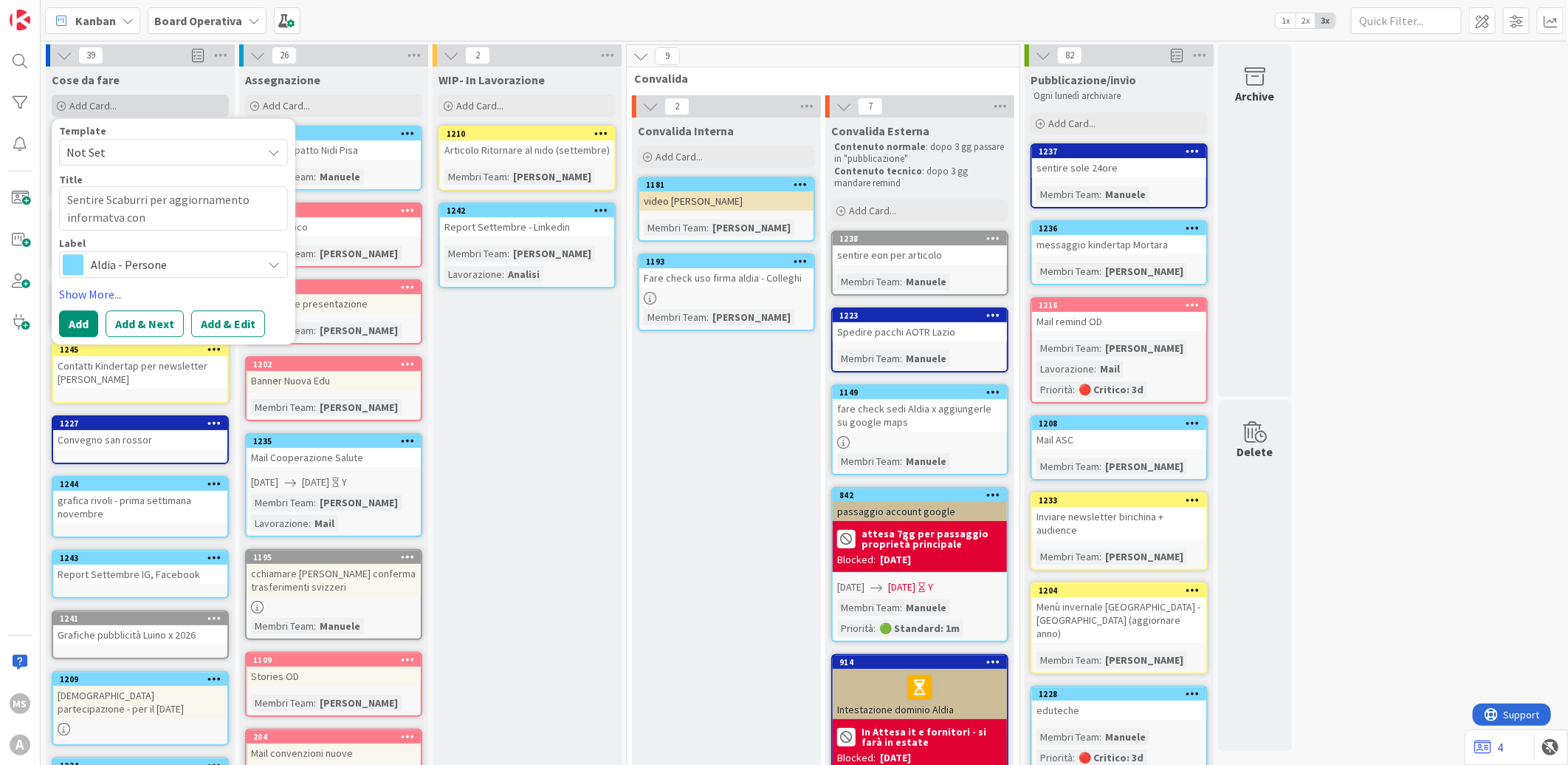
type textarea "Sentire Scaburri per aggiornamento informatva cont"
type textarea "x"
type textarea "Sentire Scaburri per aggiornamento informatva conta"
type textarea "x"
type textarea "Sentire Scaburri per aggiornamento informatva contat"
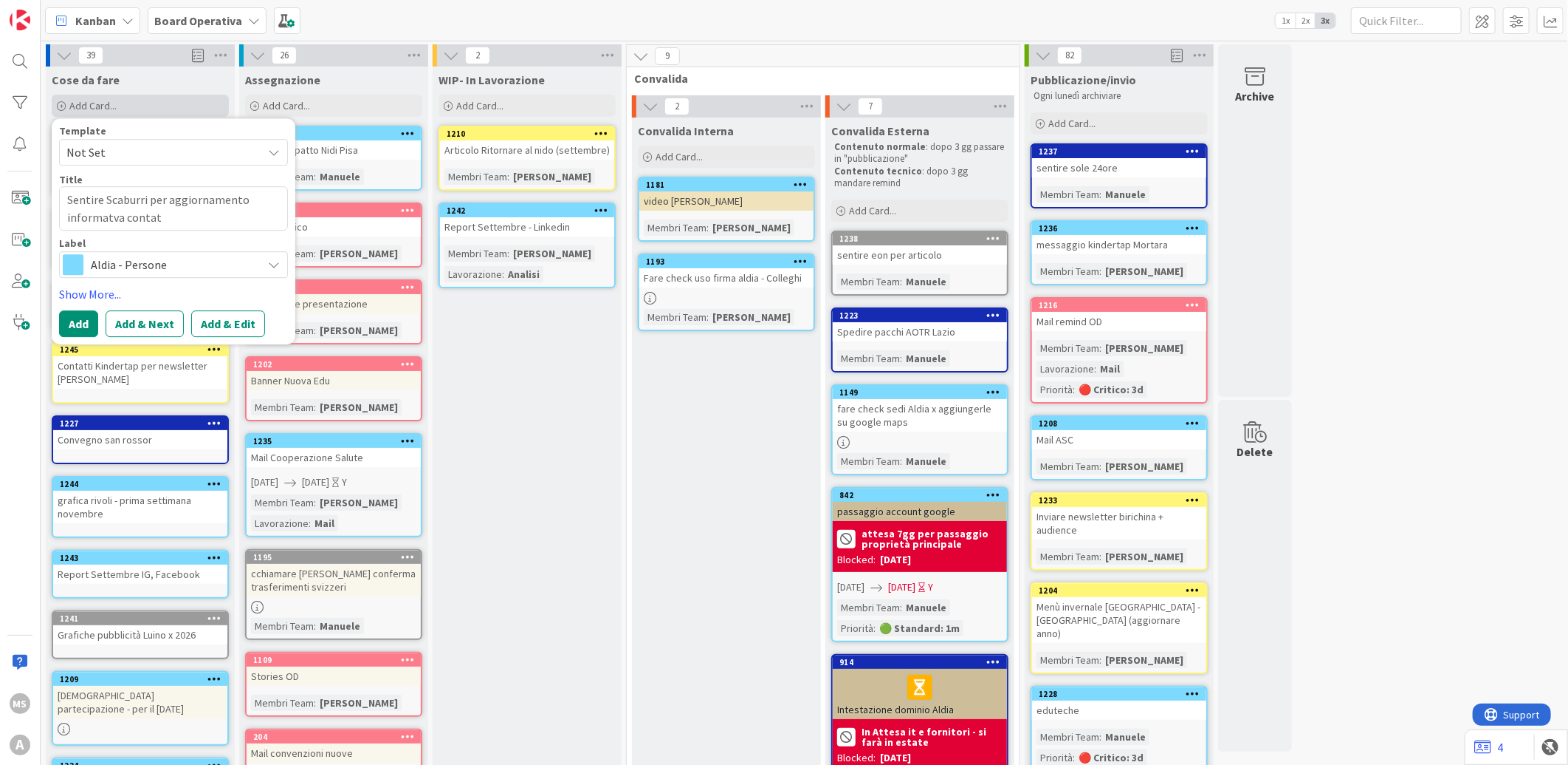
type textarea "x"
type textarea "Sentire Scaburri per aggiornamento informatva contatt"
type textarea "x"
type textarea "Sentire Scaburri per aggiornamento informatva contatti"
type textarea "x"
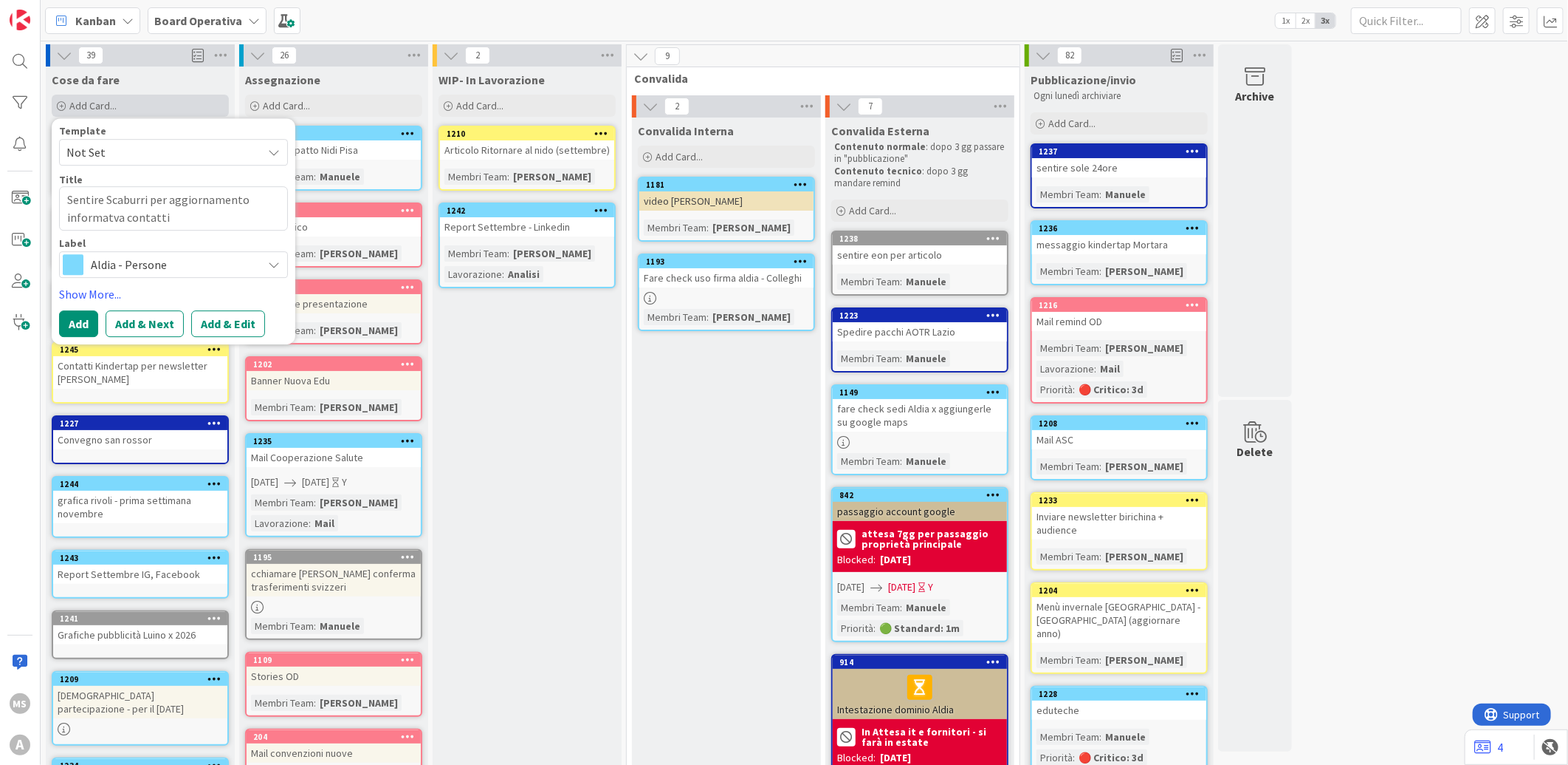
type textarea "Sentire Scaburri per aggiornamento informatva contatti"
type textarea "x"
type textarea "Sentire Scaburri per aggiornamento informatva contatti f"
type textarea "x"
type textarea "Sentire Scaburri per aggiornamento informatva contatti fo"
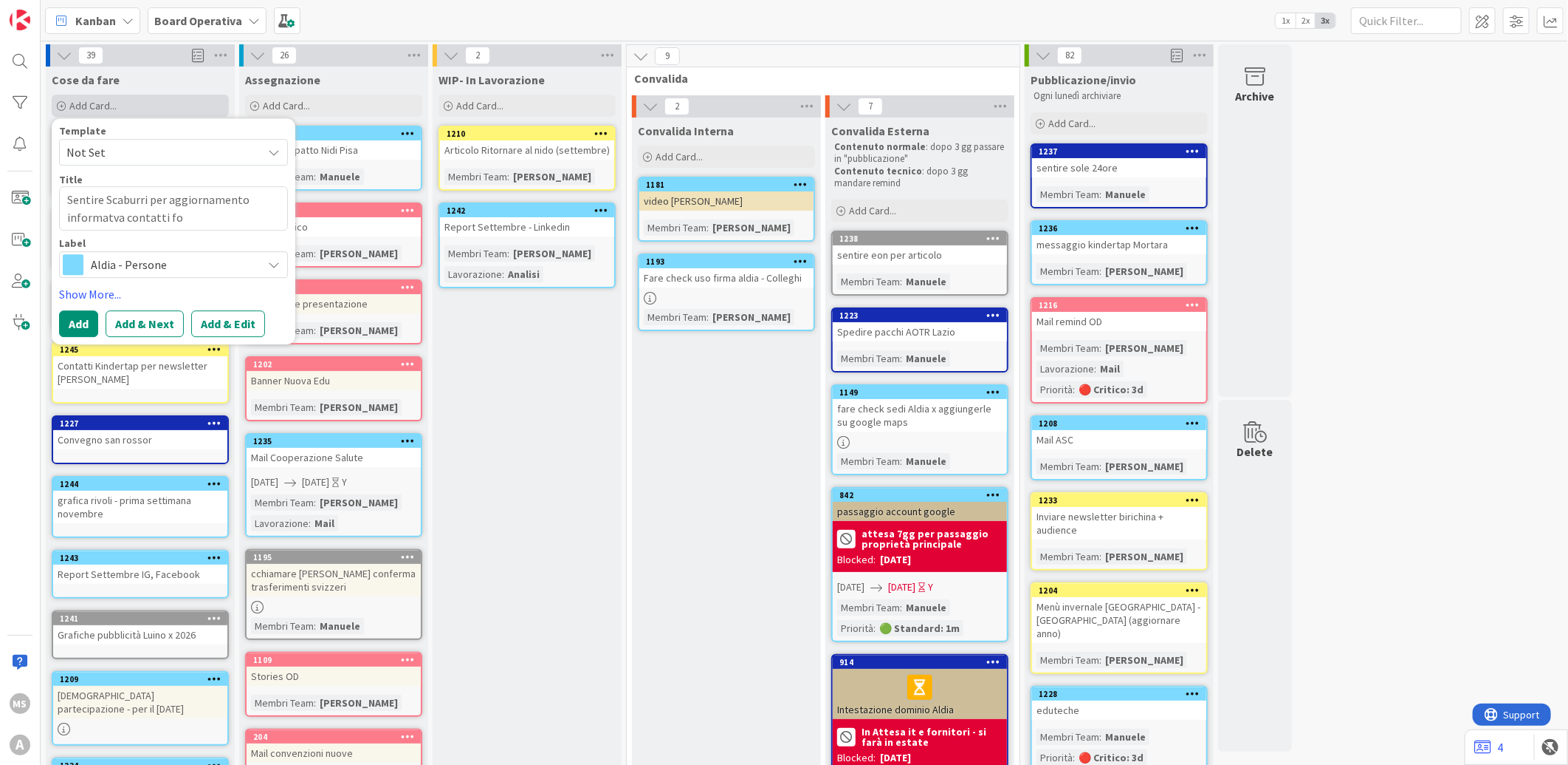
type textarea "x"
type textarea "Sentire Scaburri per aggiornamento informatva contatti for"
type textarea "x"
type textarea "Sentire Scaburri per aggiornamento informatva contatti form"
type textarea "x"
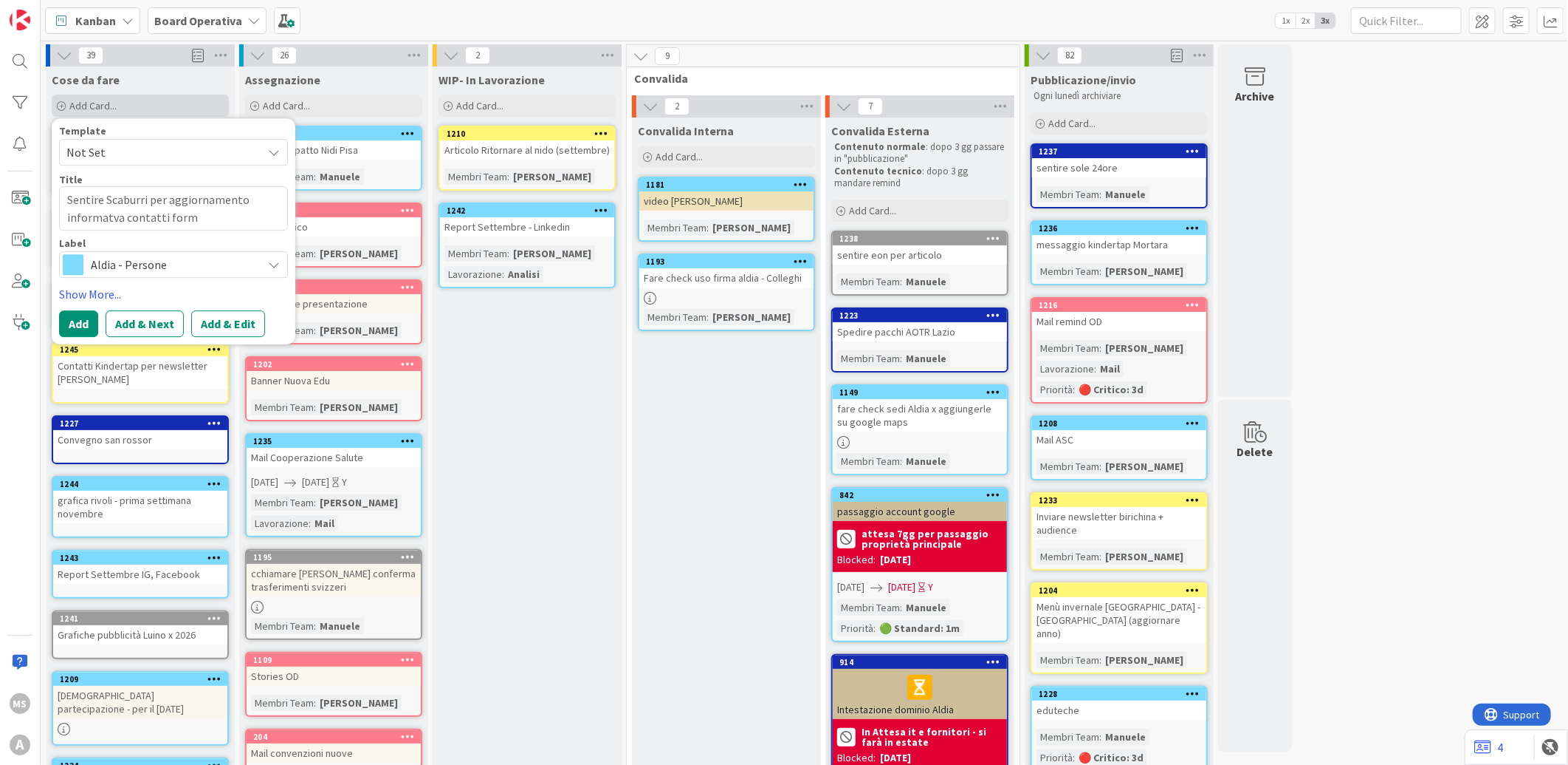
type textarea "Sentire Scaburri per aggiornamento informatva contatti form?"
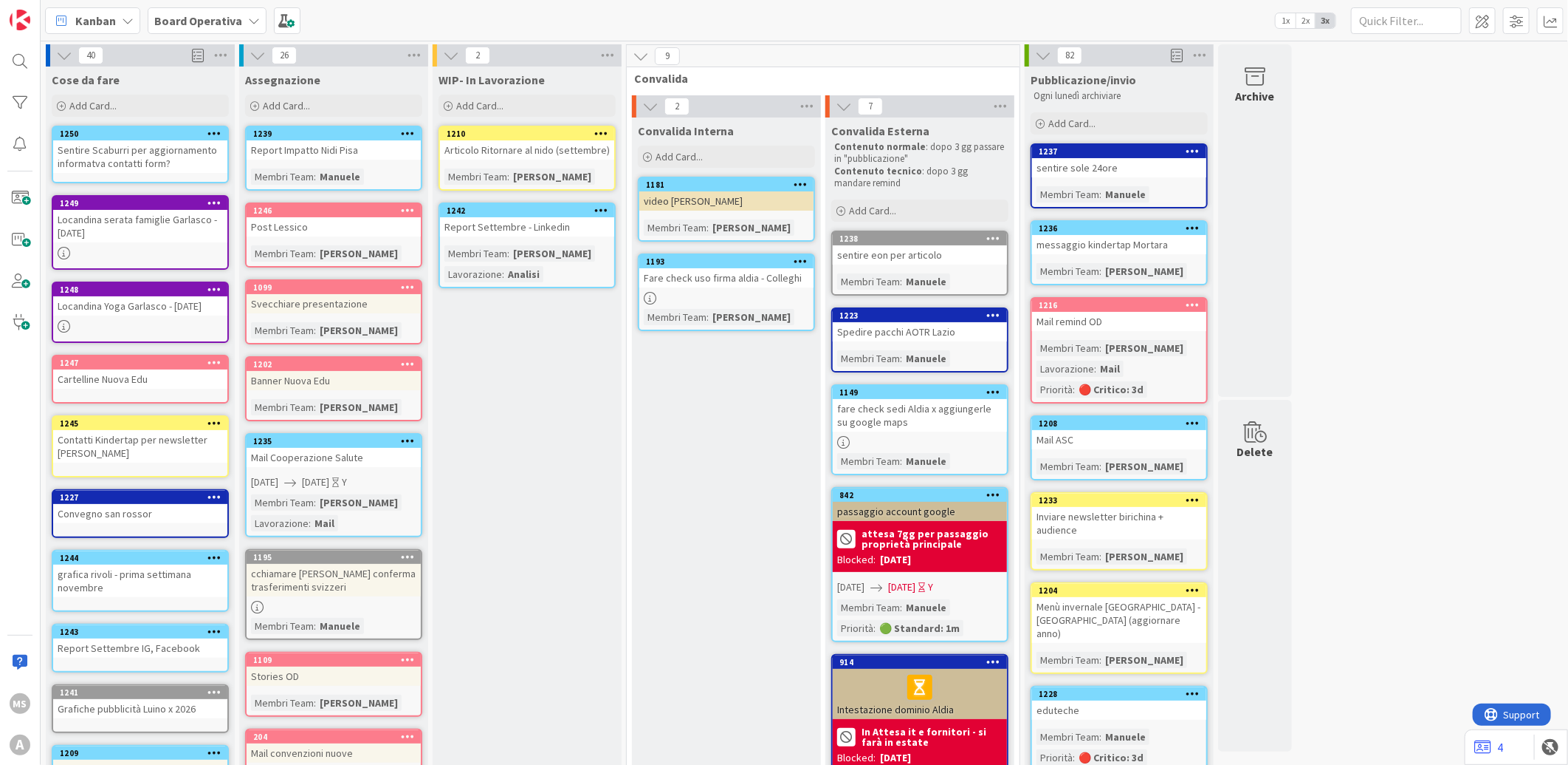
click at [158, 163] on div "Sentire Scaburri per aggiornamento informatva contatti form?" at bounding box center [140, 157] width 175 height 32
